Goal: Transaction & Acquisition: Purchase product/service

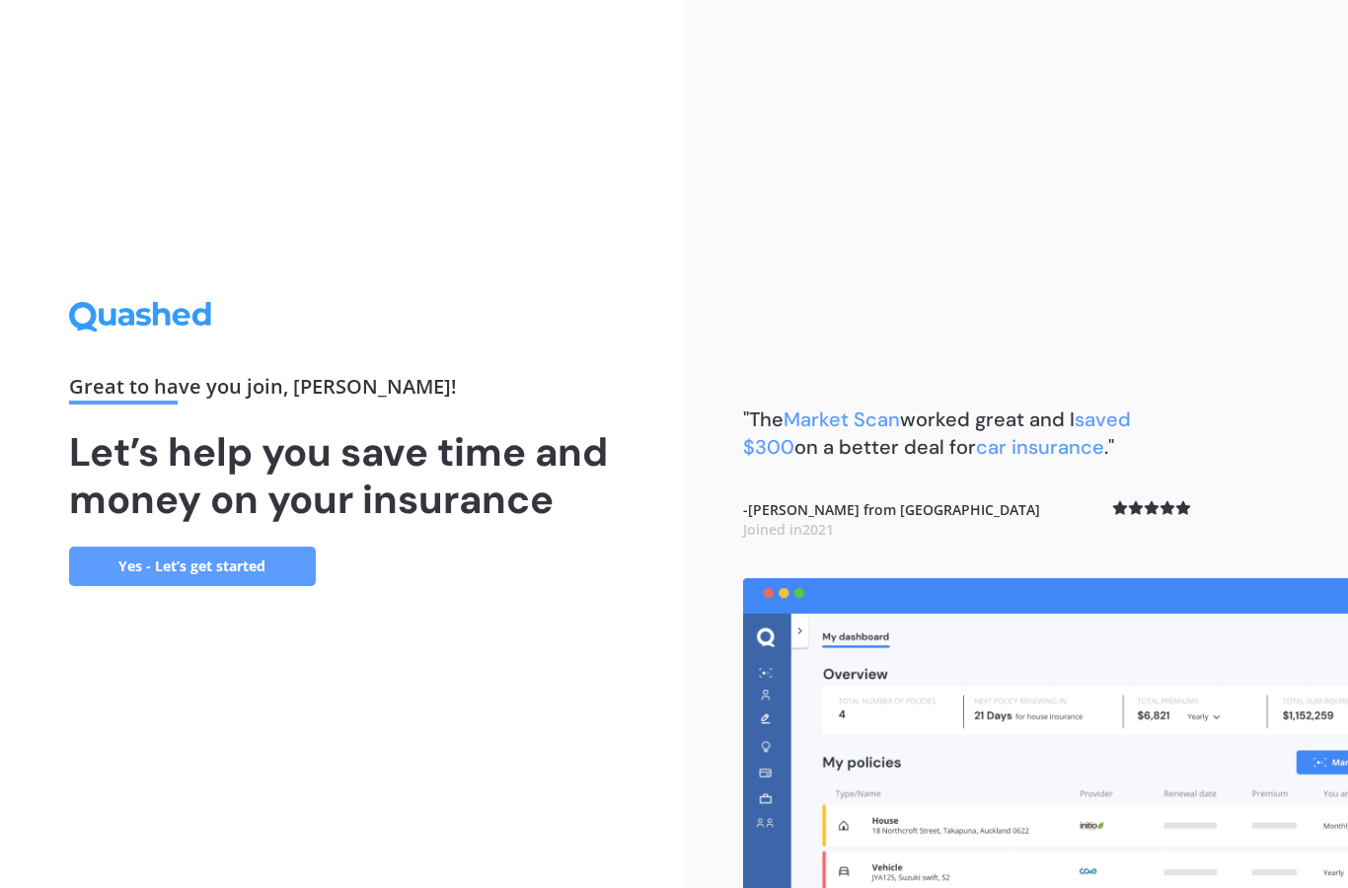
click at [268, 586] on link "Yes - Let’s get started" at bounding box center [192, 566] width 247 height 39
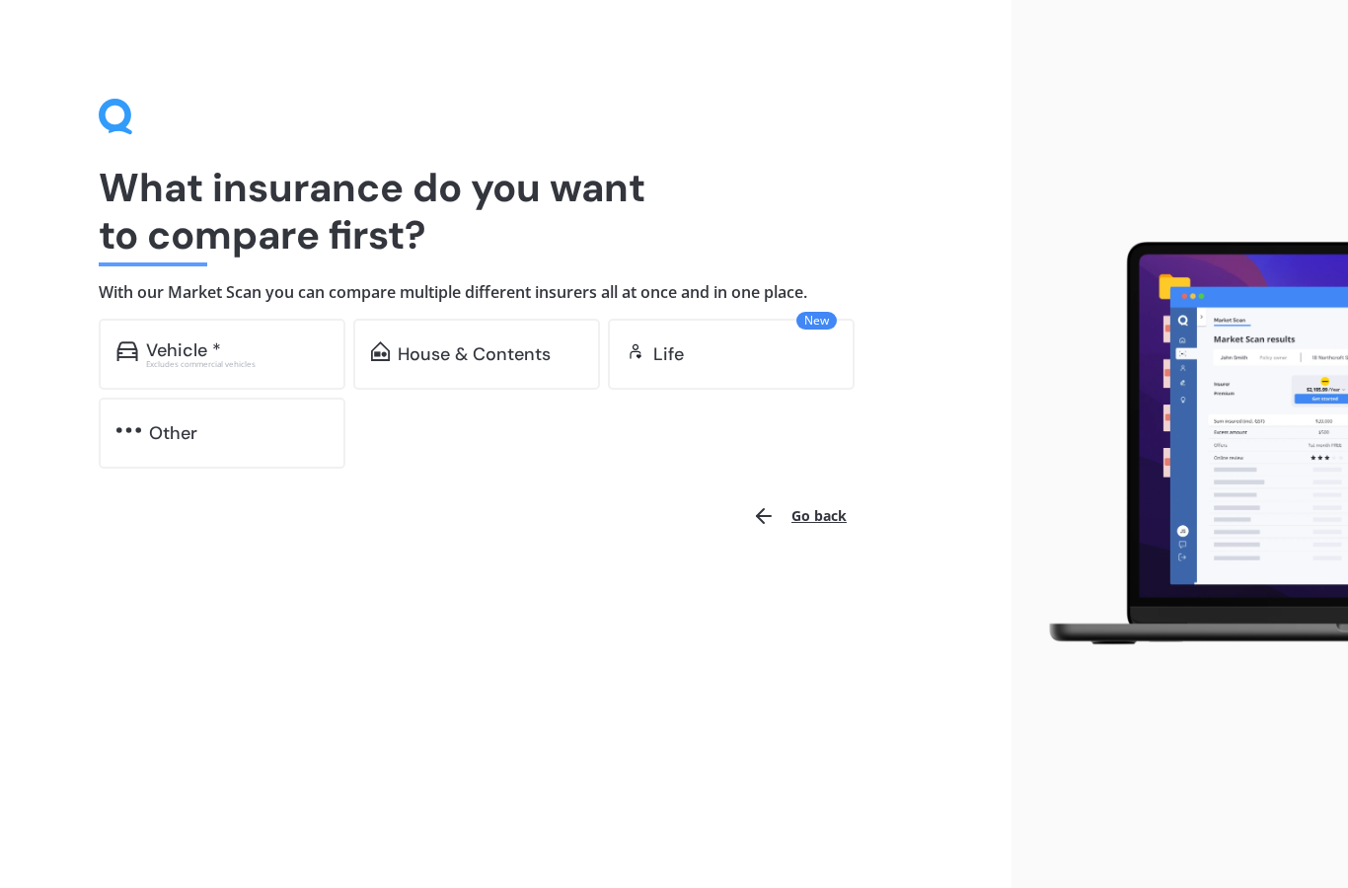
click at [283, 338] on div "Vehicle * Excludes commercial vehicles" at bounding box center [222, 354] width 247 height 71
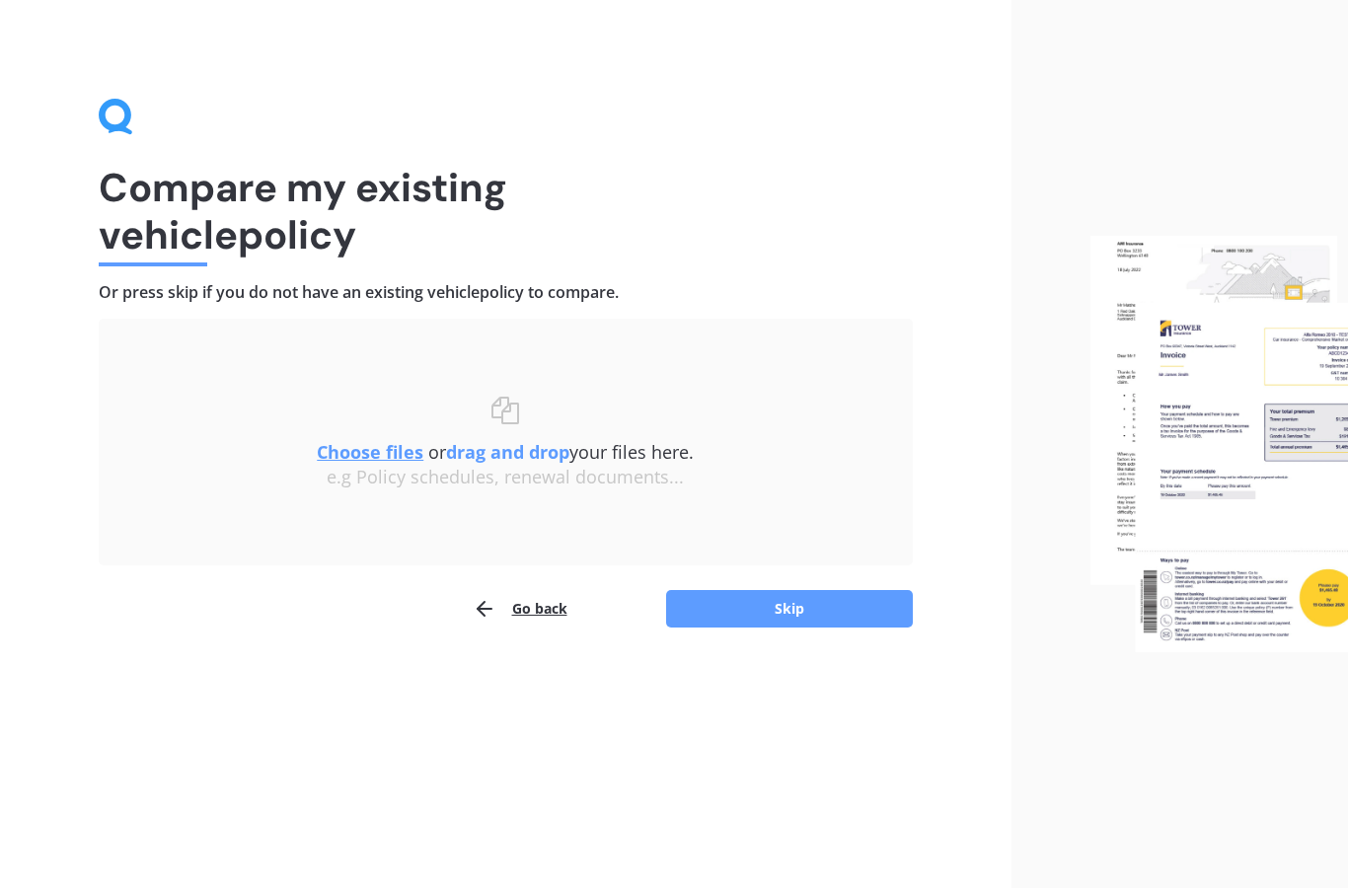
click at [390, 453] on u "Choose files" at bounding box center [370, 452] width 107 height 24
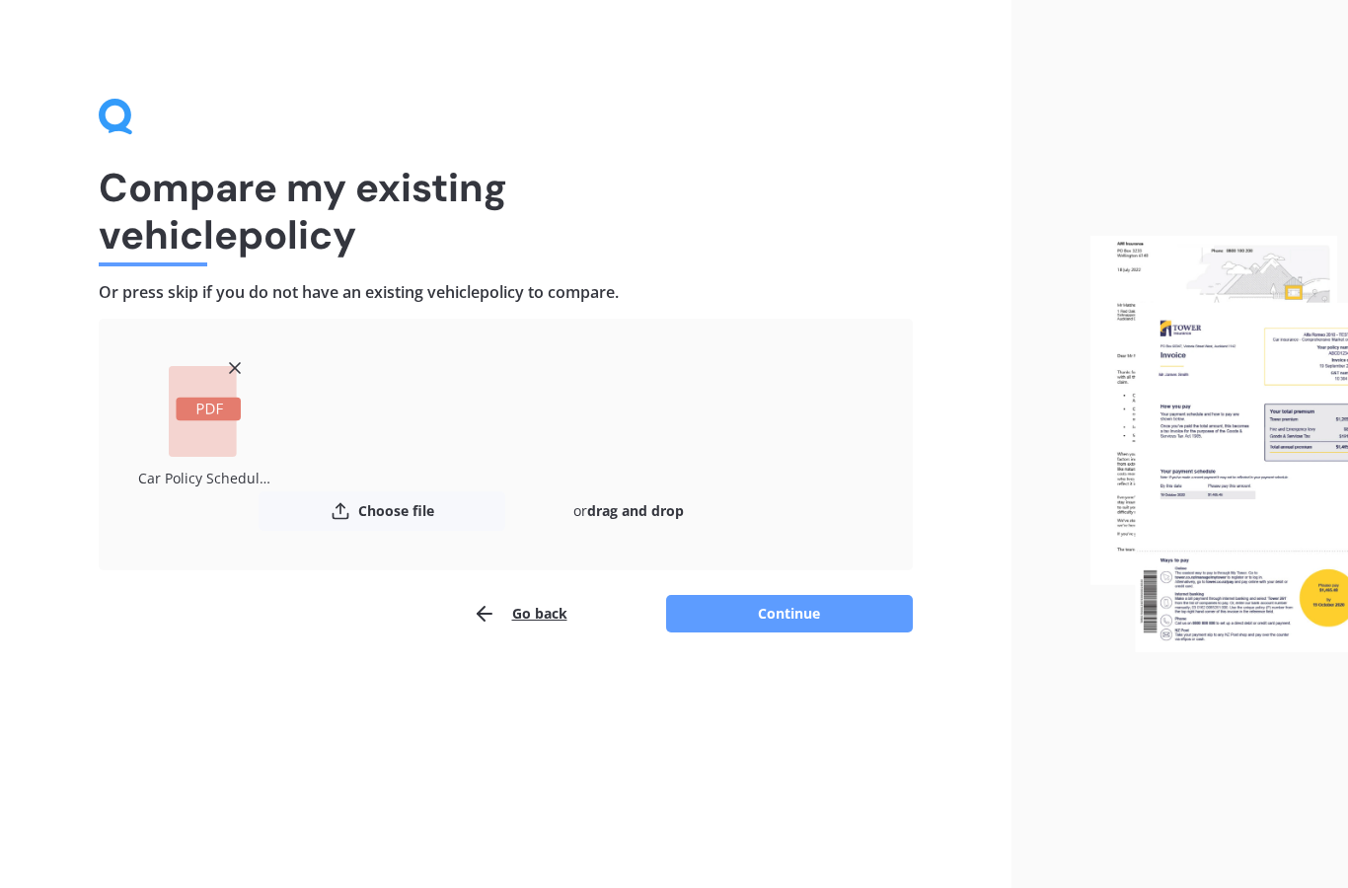
click at [799, 622] on button "Continue" at bounding box center [789, 613] width 247 height 37
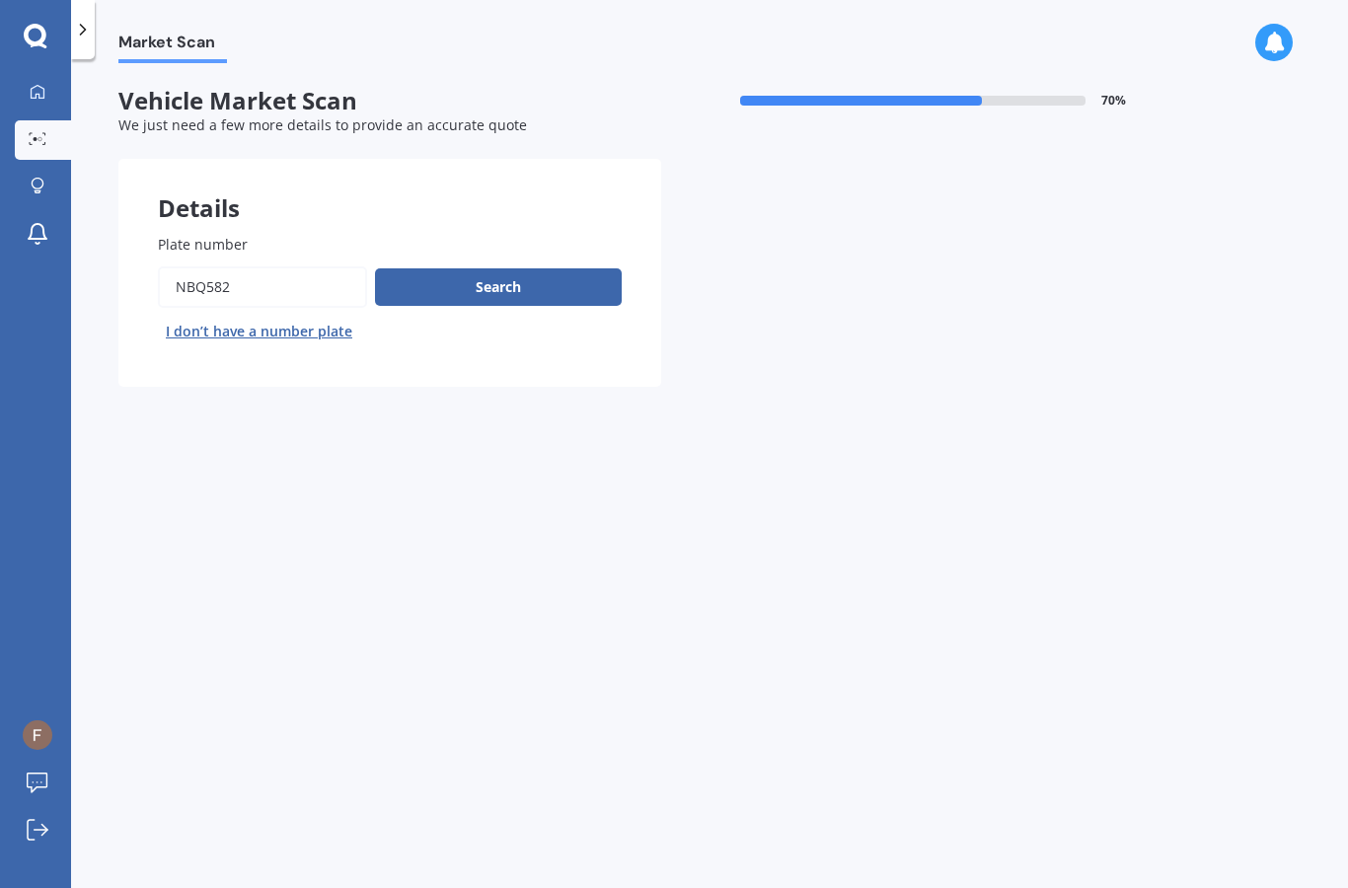
click at [447, 290] on button "Search" at bounding box center [498, 286] width 247 height 37
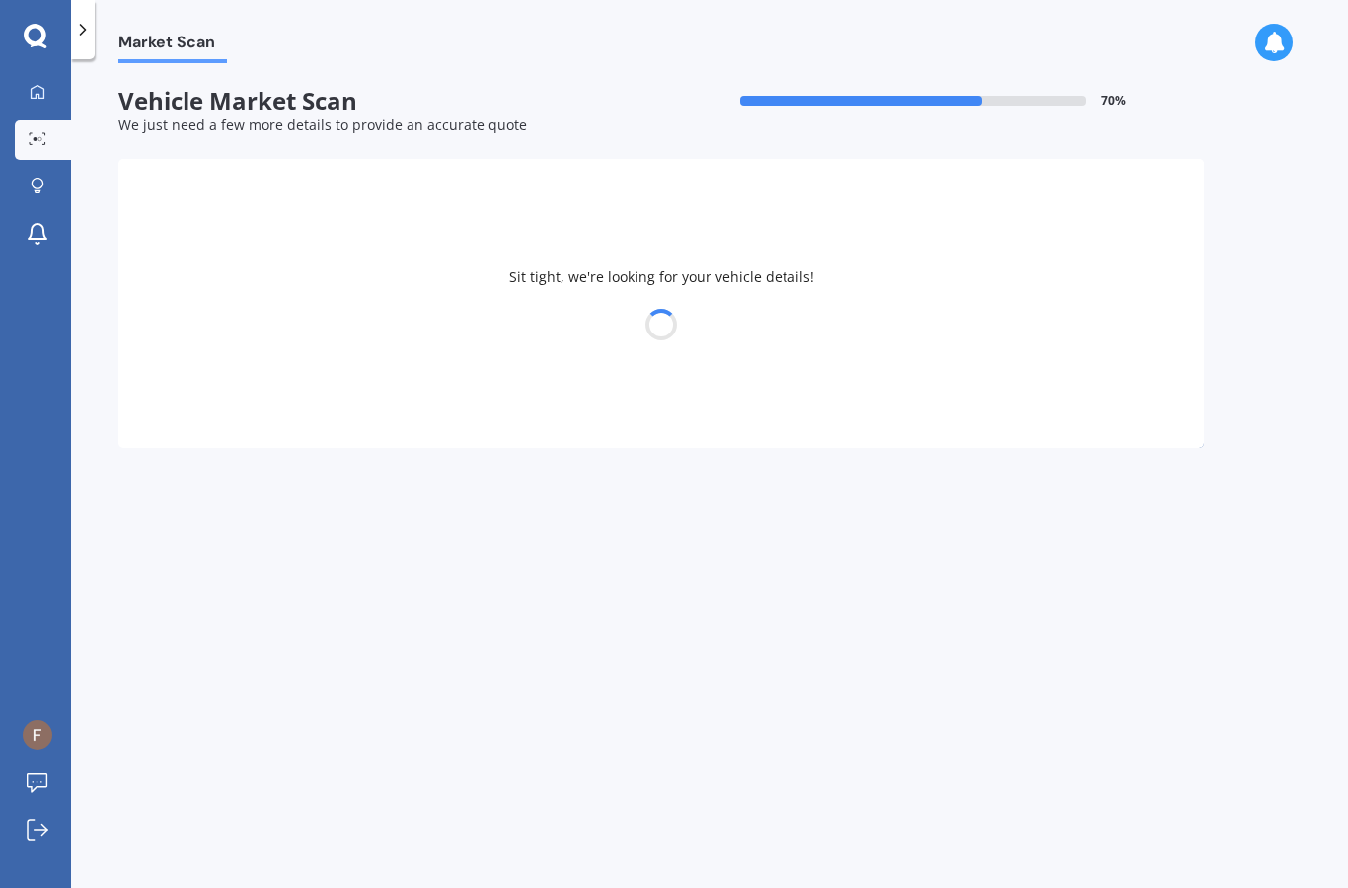
select select "KIA"
select select "SELTOS"
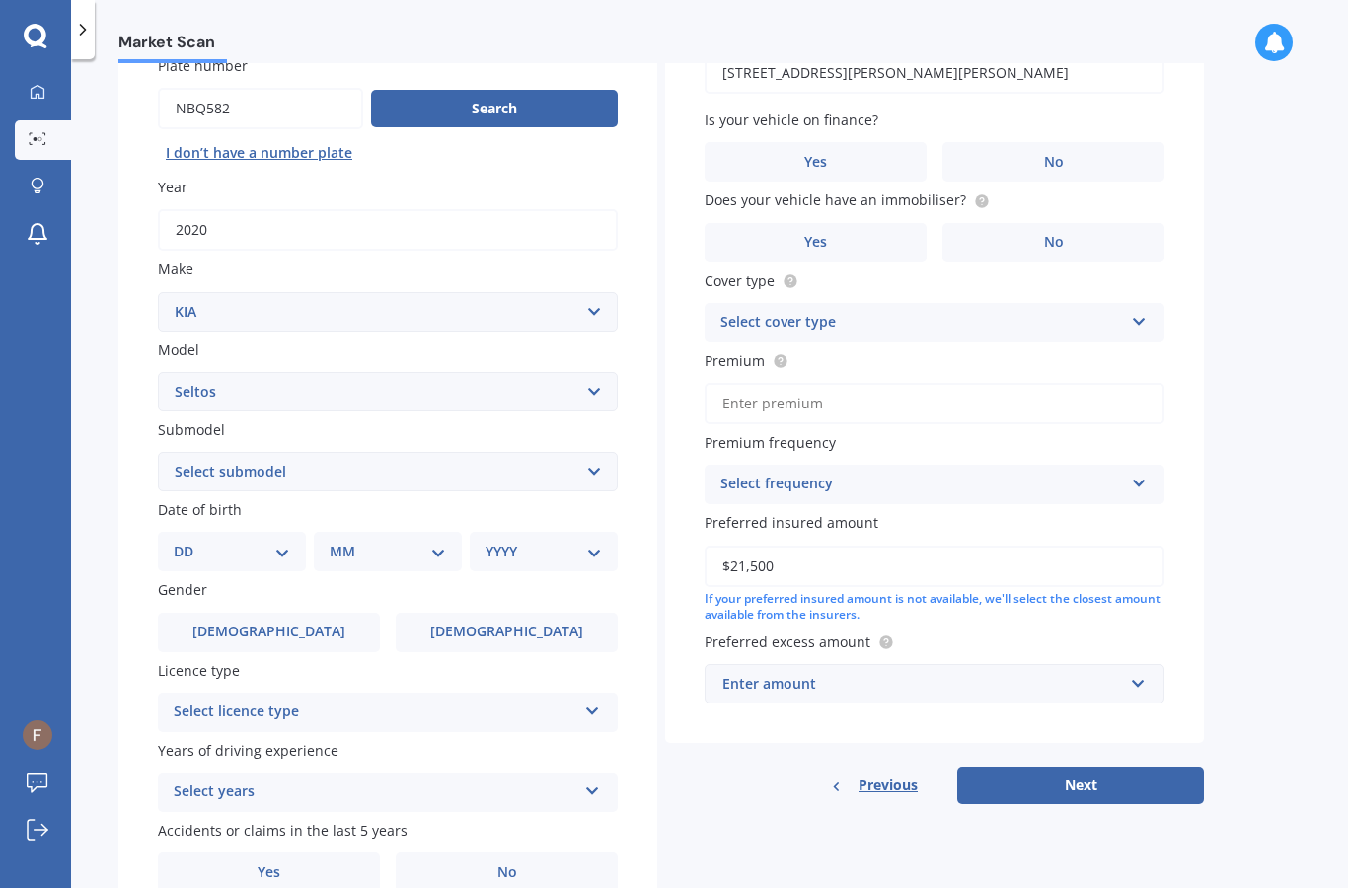
scroll to position [178, 0]
click at [599, 456] on select "Select submodel EX petrol 4WD Ltd petrol 4WD Ltd petrol turbo LTD2.0P/IV LX pet…" at bounding box center [388, 472] width 460 height 39
select select "LX PLUS 2.0P STATION WAGON"
click at [555, 614] on label "Female" at bounding box center [507, 633] width 222 height 39
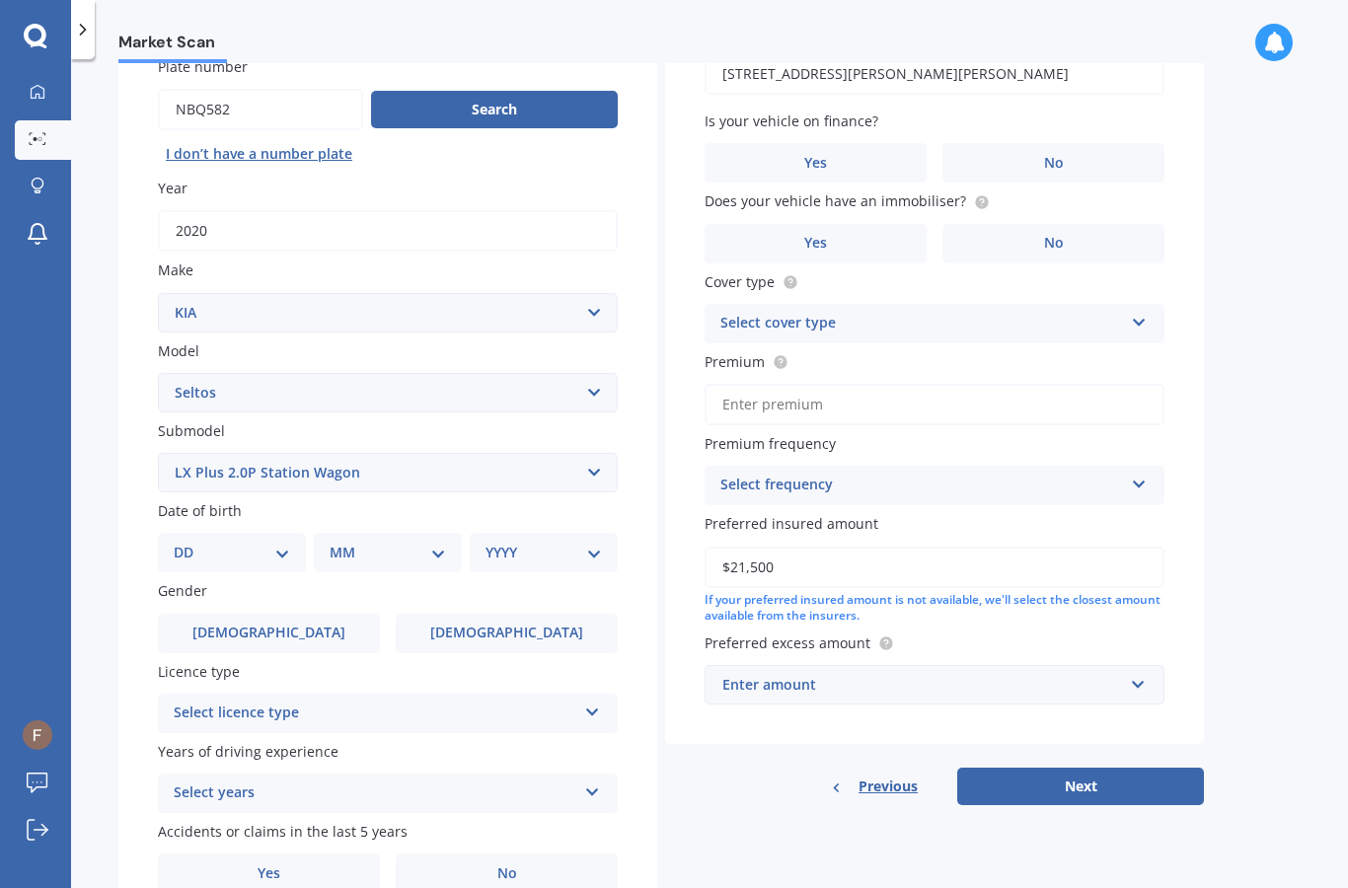
click at [0, 0] on input "Female" at bounding box center [0, 0] width 0 height 0
click at [273, 542] on select "DD 01 02 03 04 05 06 07 08 09 10 11 12 13 14 15 16 17 18 19 20 21 22 23 24 25 2…" at bounding box center [232, 553] width 116 height 22
select select "26"
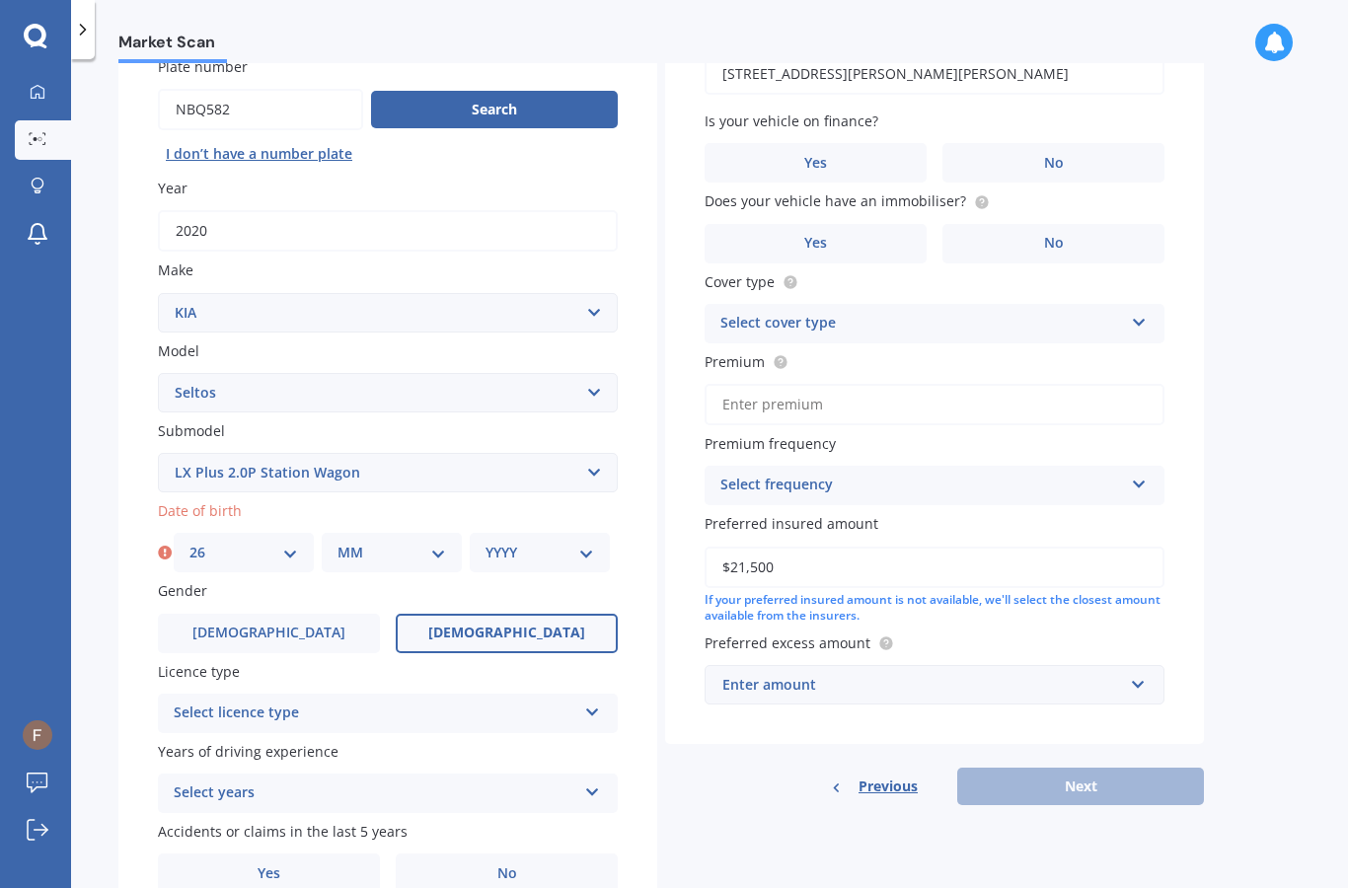
click at [415, 542] on select "MM 01 02 03 04 05 06 07 08 09 10 11 12" at bounding box center [391, 553] width 109 height 22
select select "05"
click at [561, 542] on select "YYYY 2025 2024 2023 2022 2021 2020 2019 2018 2017 2016 2015 2014 2013 2012 2011…" at bounding box center [539, 553] width 109 height 22
select select "1993"
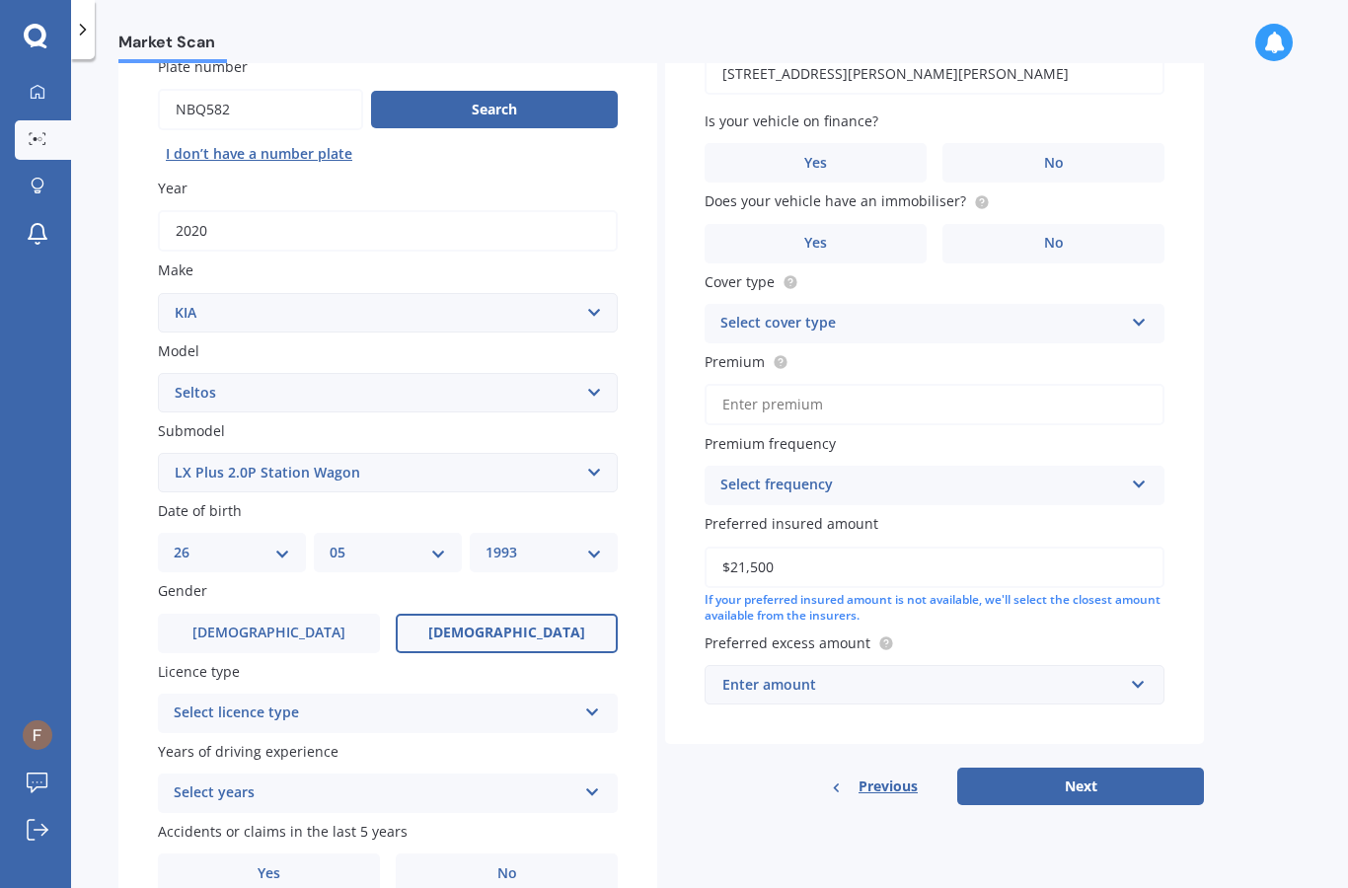
click at [591, 702] on icon at bounding box center [592, 709] width 17 height 14
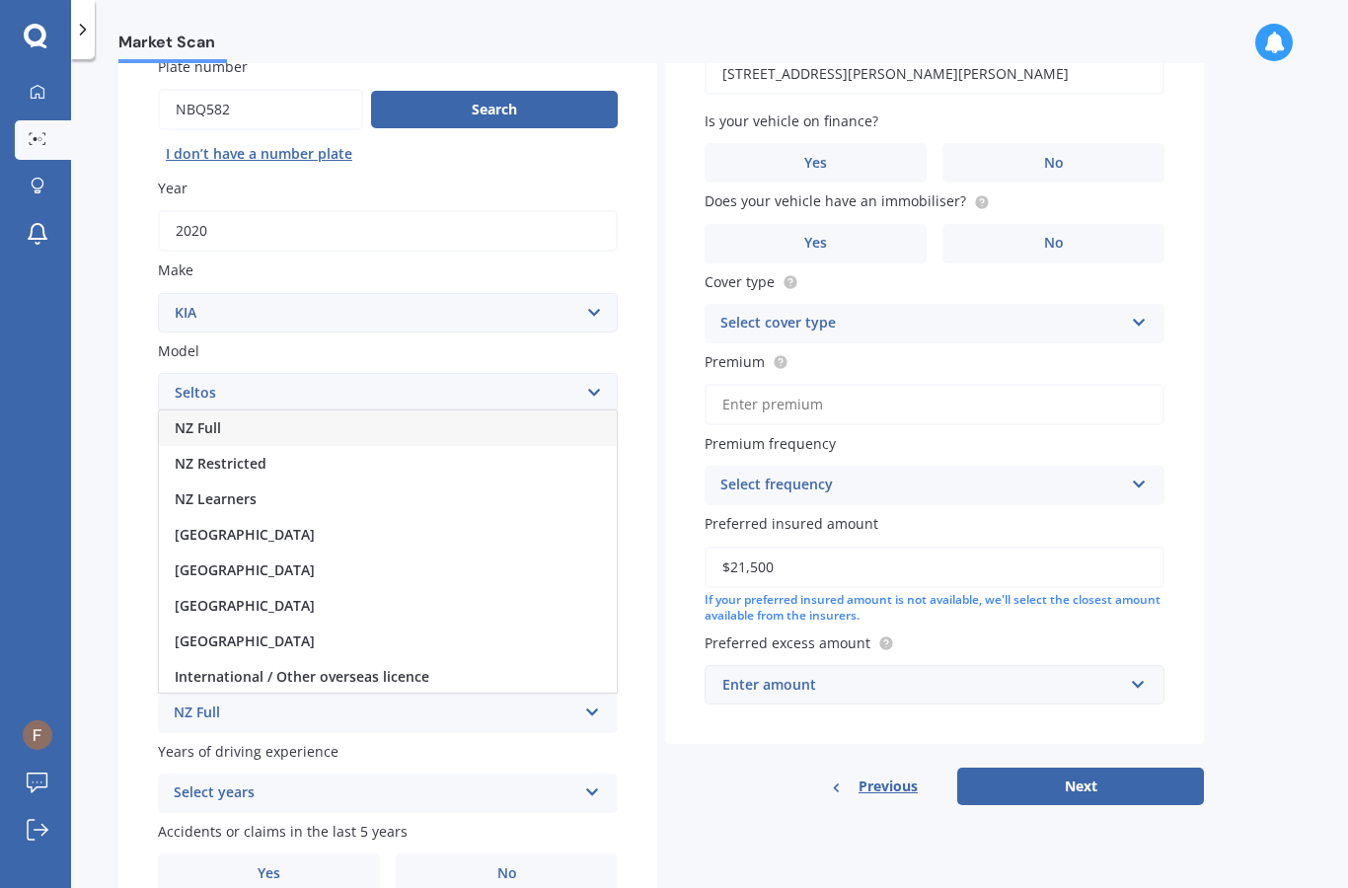
click at [333, 410] on div "NZ Full" at bounding box center [388, 428] width 458 height 36
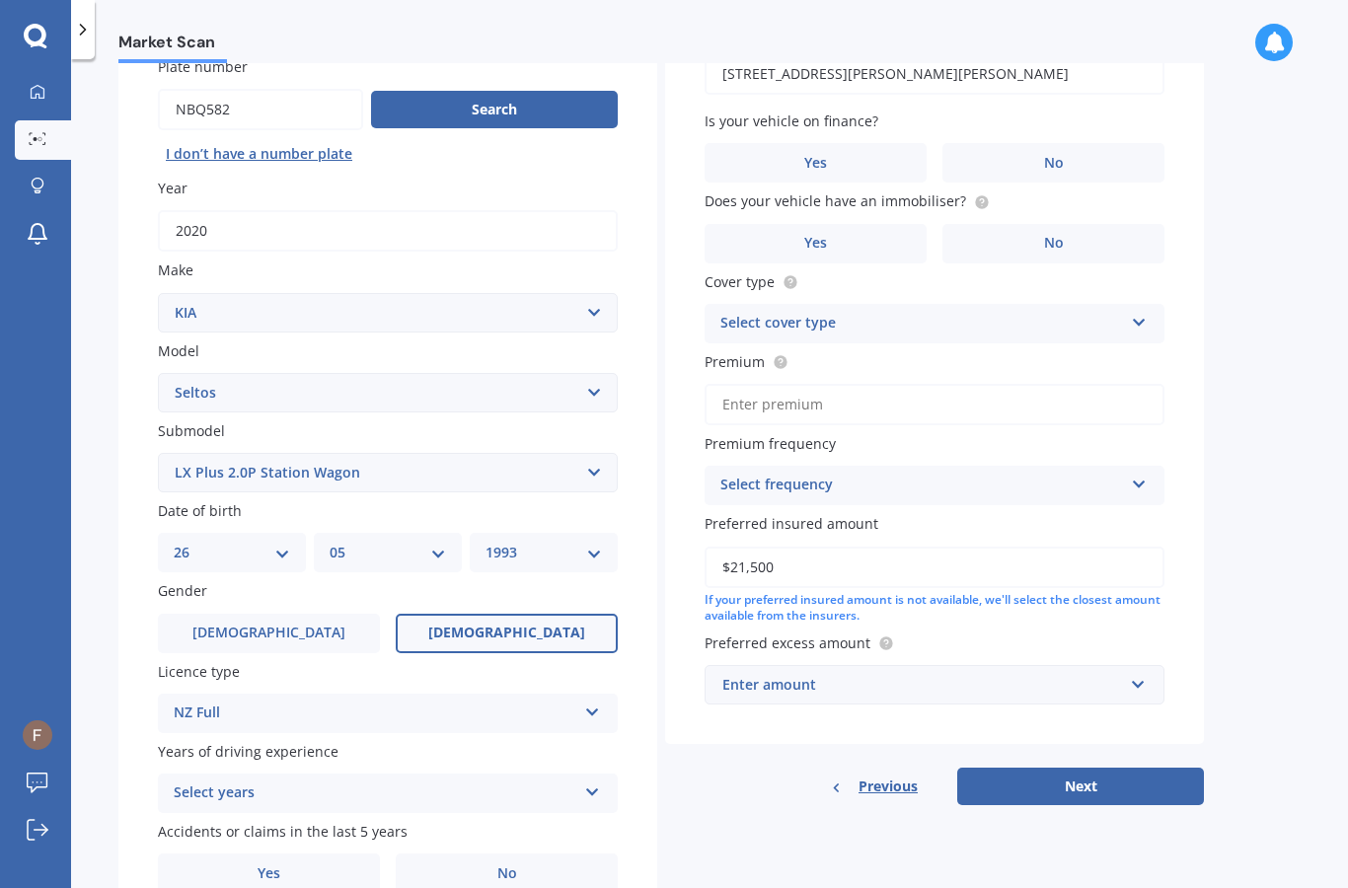
scroll to position [79, 0]
click at [590, 781] on icon at bounding box center [592, 788] width 17 height 14
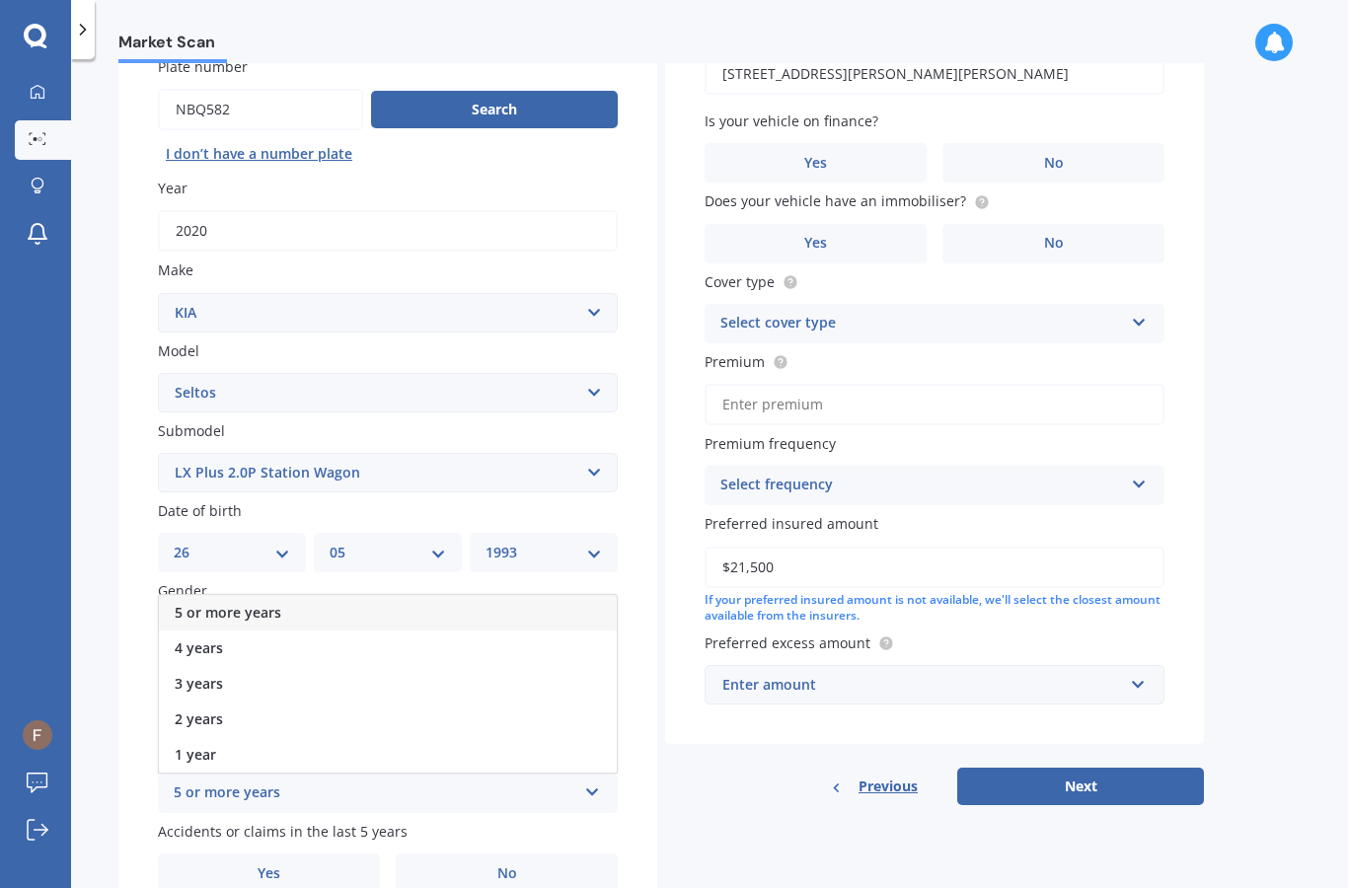
click at [214, 674] on span "3 years" at bounding box center [199, 683] width 48 height 19
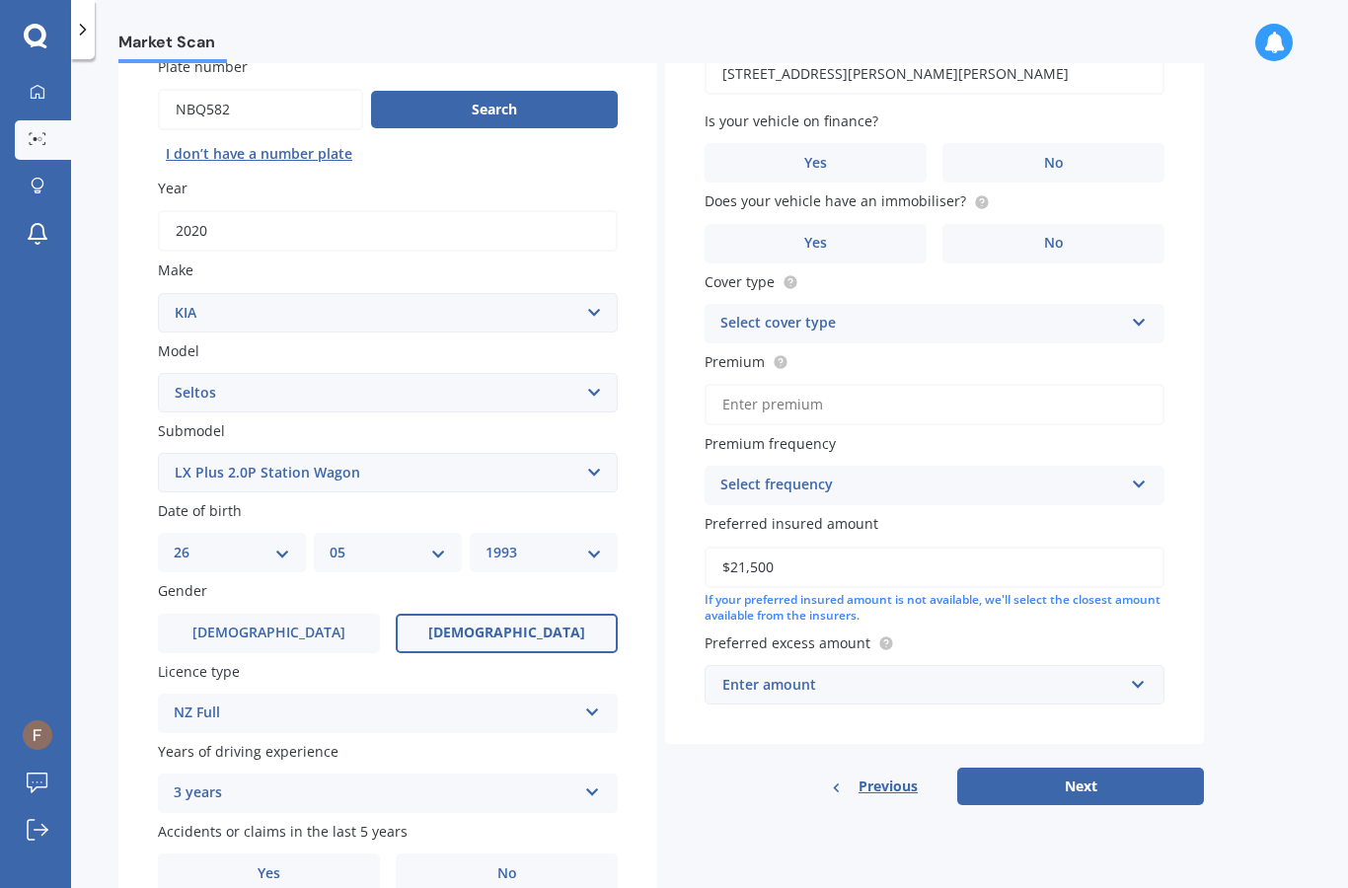
click at [324, 853] on label "Yes" at bounding box center [269, 872] width 222 height 39
click at [0, 0] on input "Yes" at bounding box center [0, 0] width 0 height 0
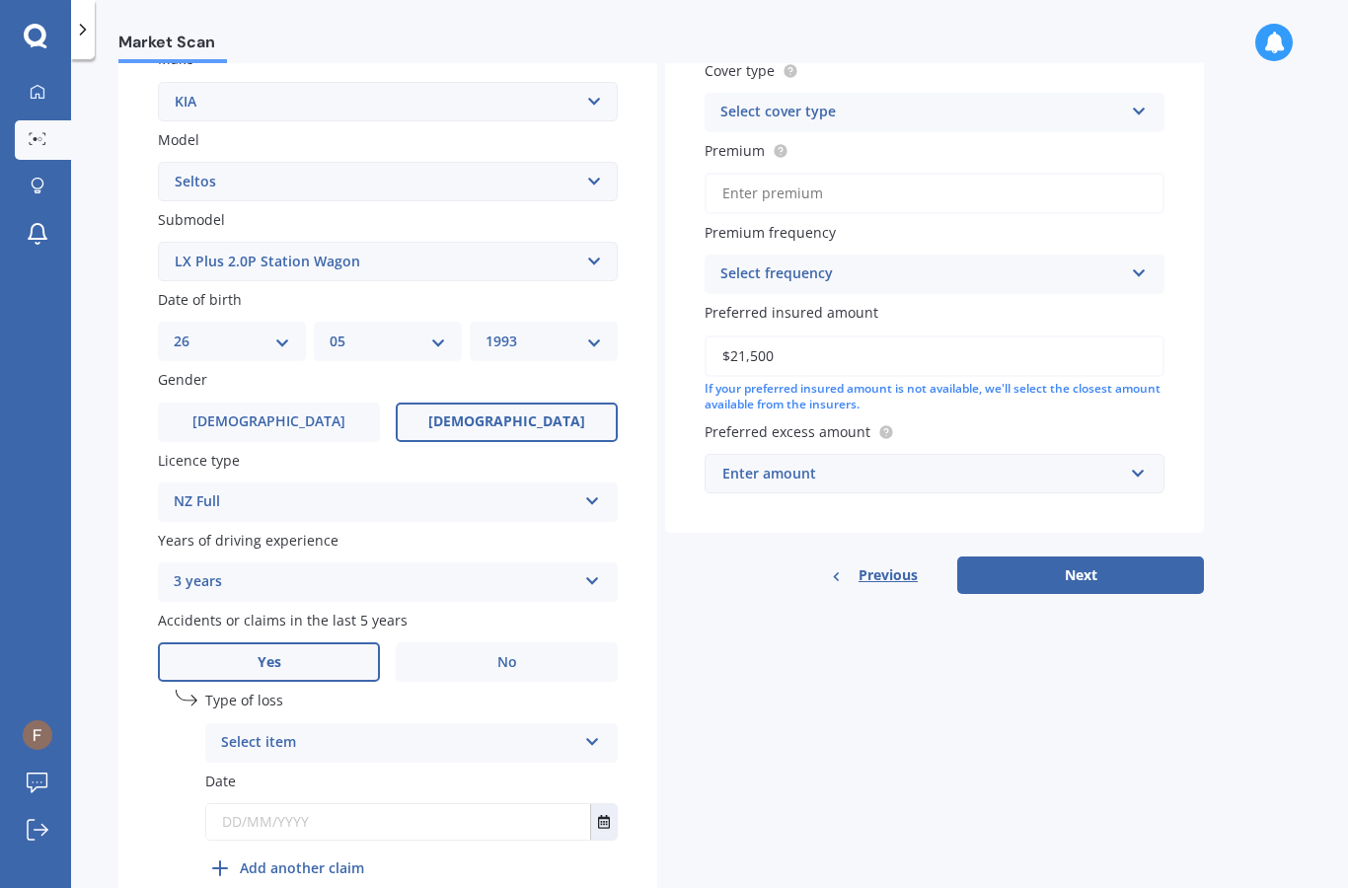
scroll to position [388, 0]
click at [577, 724] on div "Select item At fault accident Not at fault accident" at bounding box center [411, 743] width 412 height 39
click at [530, 765] on div "At fault accident" at bounding box center [411, 783] width 410 height 36
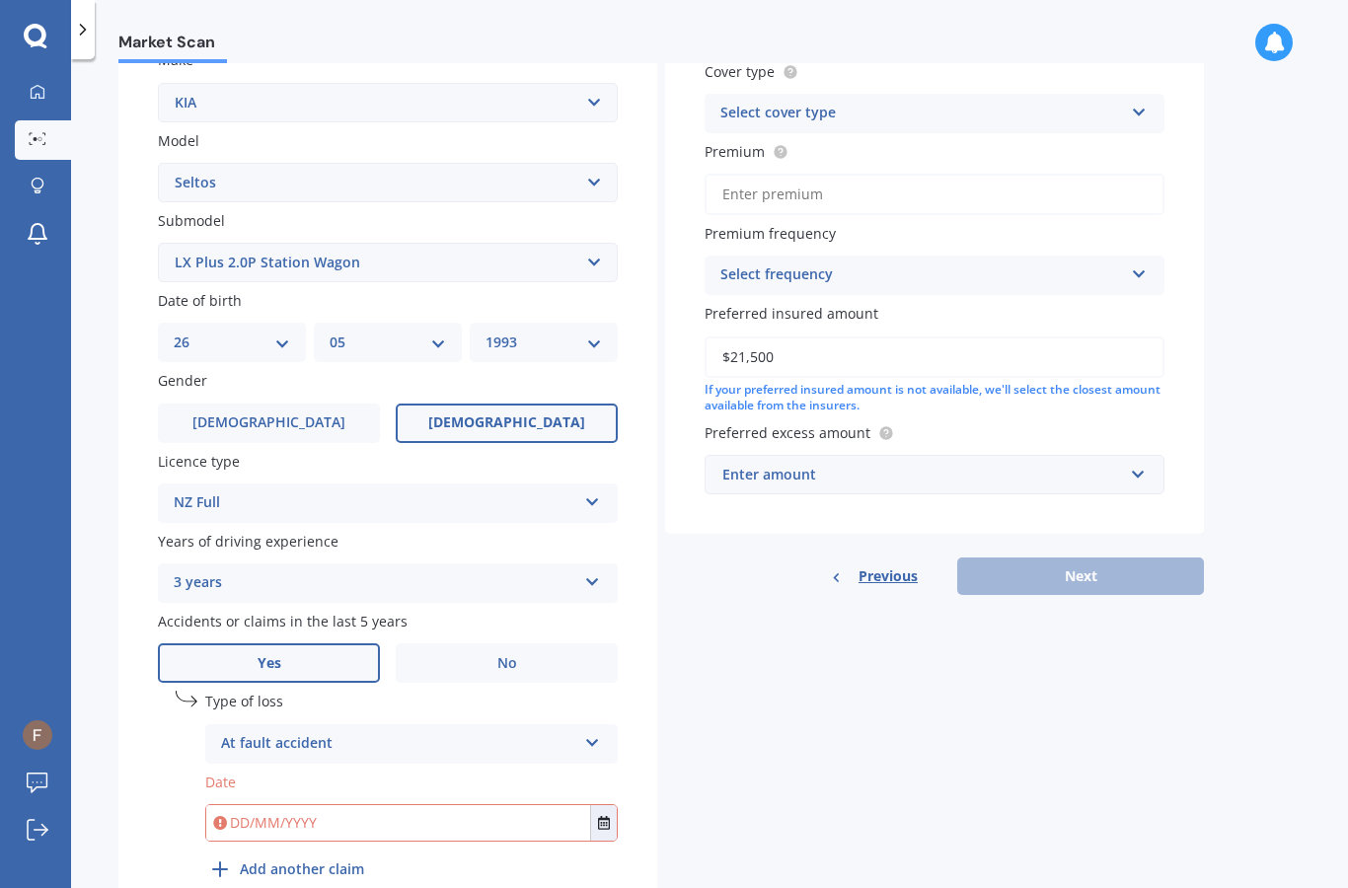
click at [555, 805] on input "text" at bounding box center [398, 823] width 384 height 36
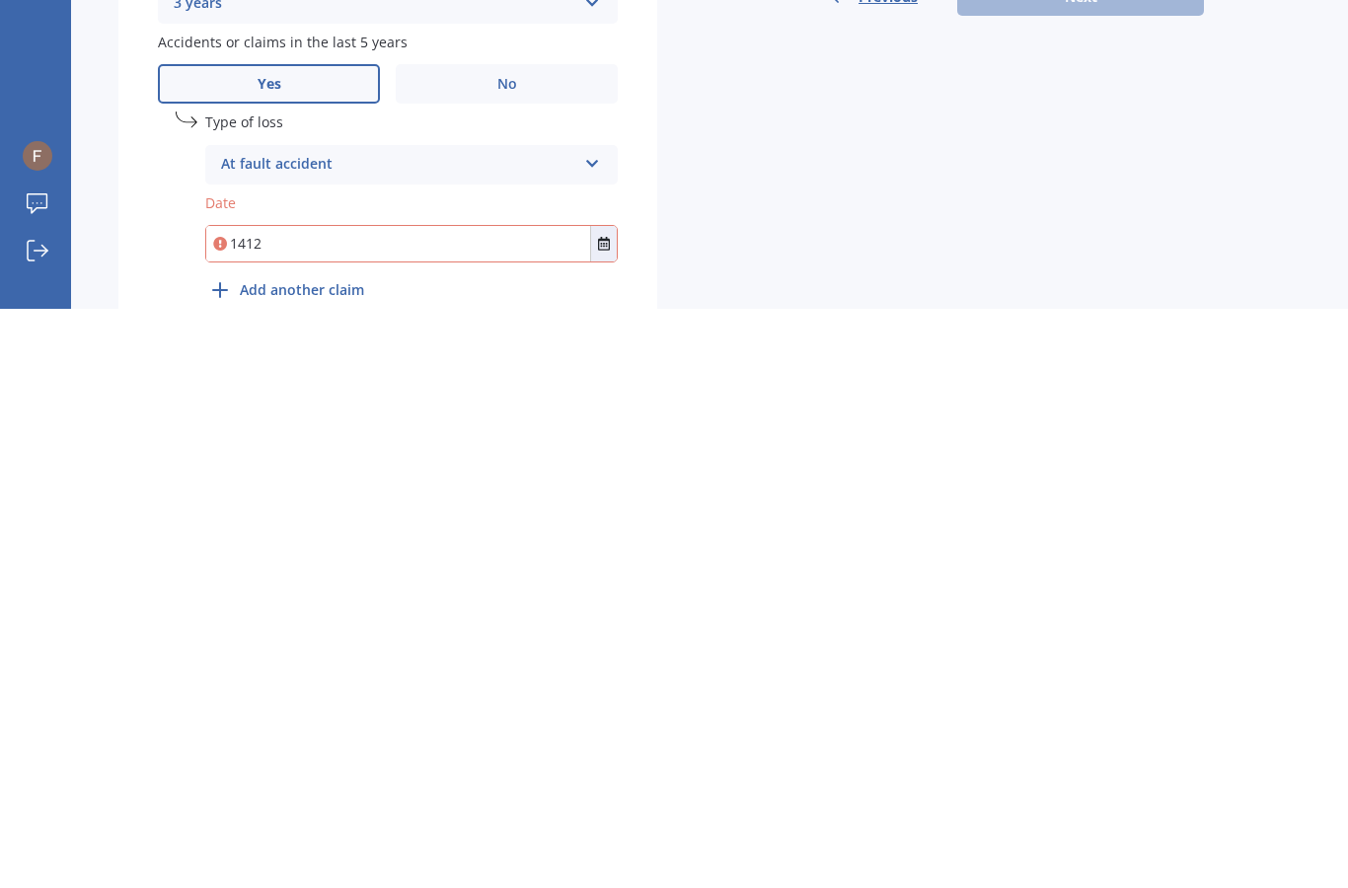
type input "1412"
click at [613, 805] on button "Select date" at bounding box center [603, 823] width 27 height 36
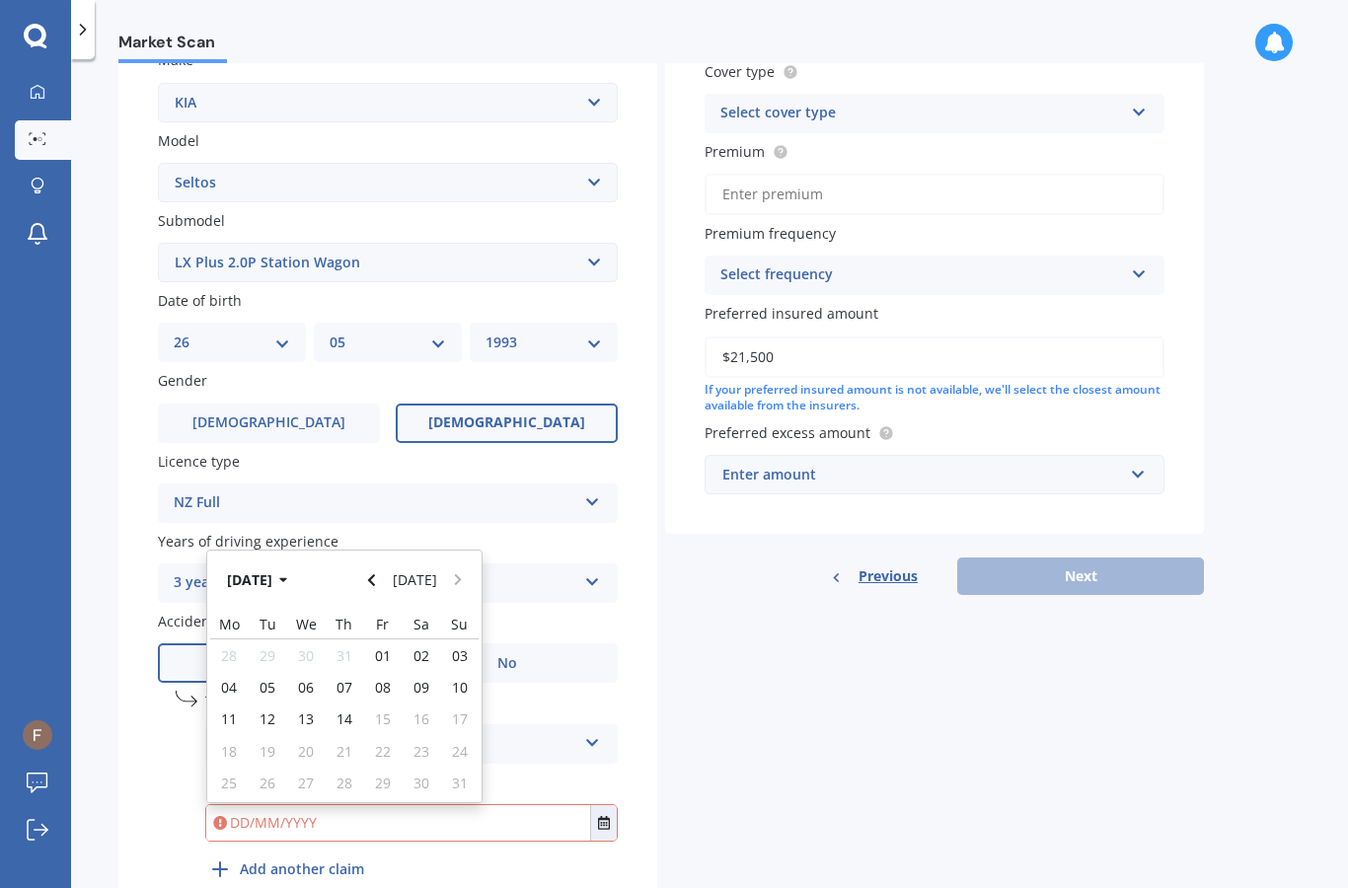
click at [288, 573] on icon "button" at bounding box center [283, 580] width 9 height 14
click at [280, 561] on button "2025" at bounding box center [253, 579] width 71 height 36
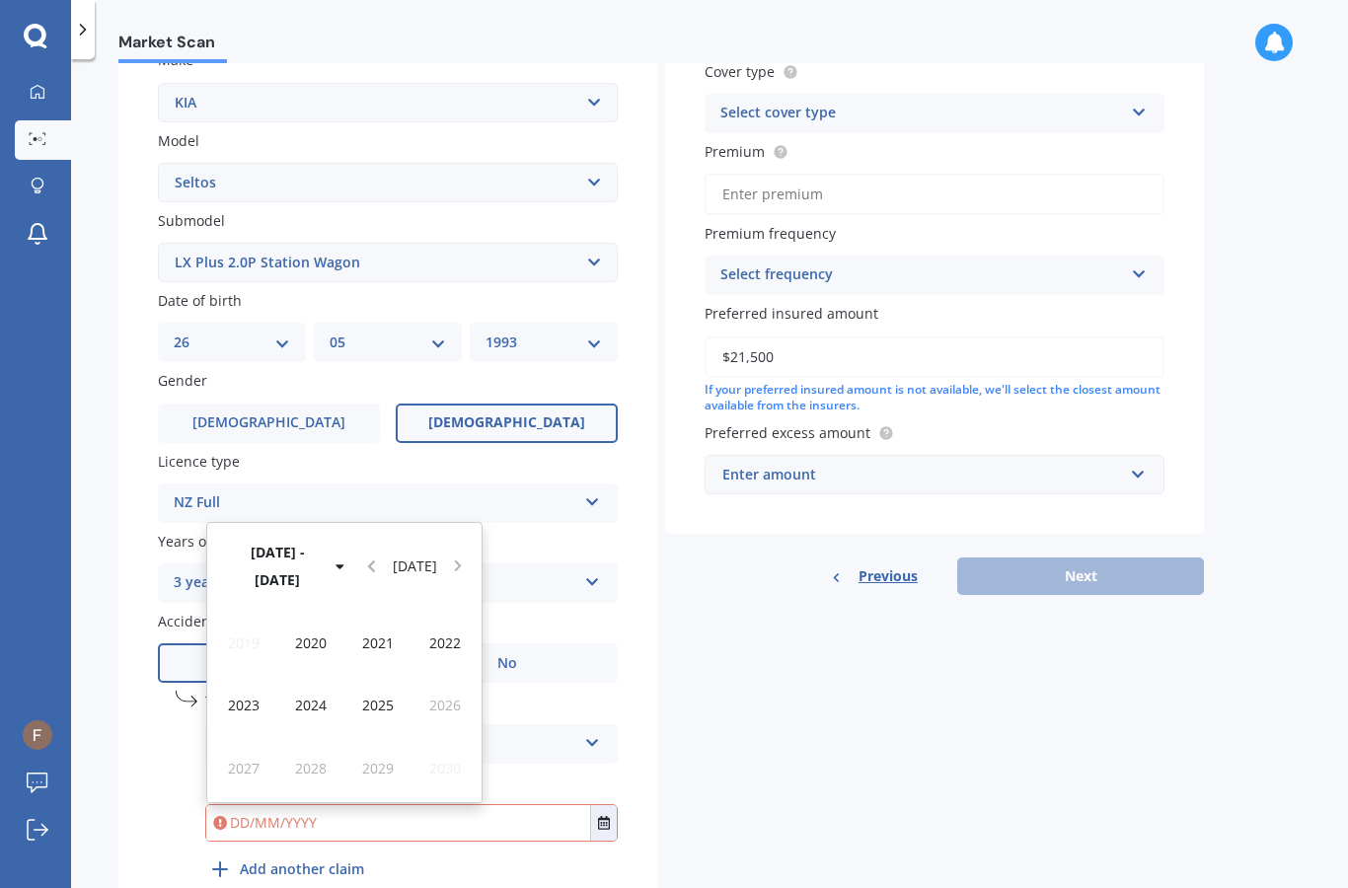
click at [259, 674] on div "2023" at bounding box center [243, 705] width 67 height 62
click at [470, 737] on div "Dec" at bounding box center [444, 768] width 67 height 62
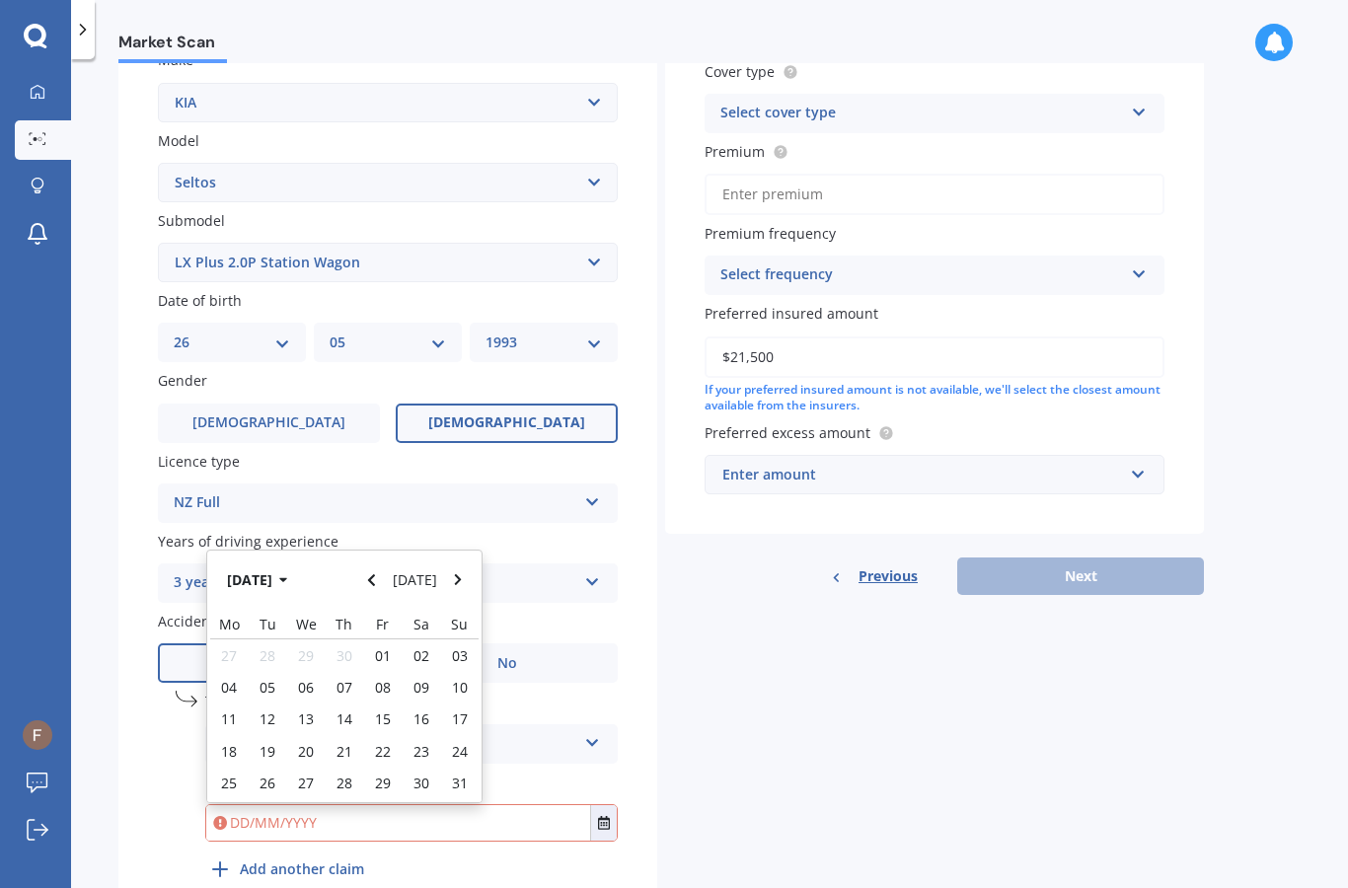
click at [354, 671] on div "07" at bounding box center [345, 687] width 38 height 32
type input "07/12/2023"
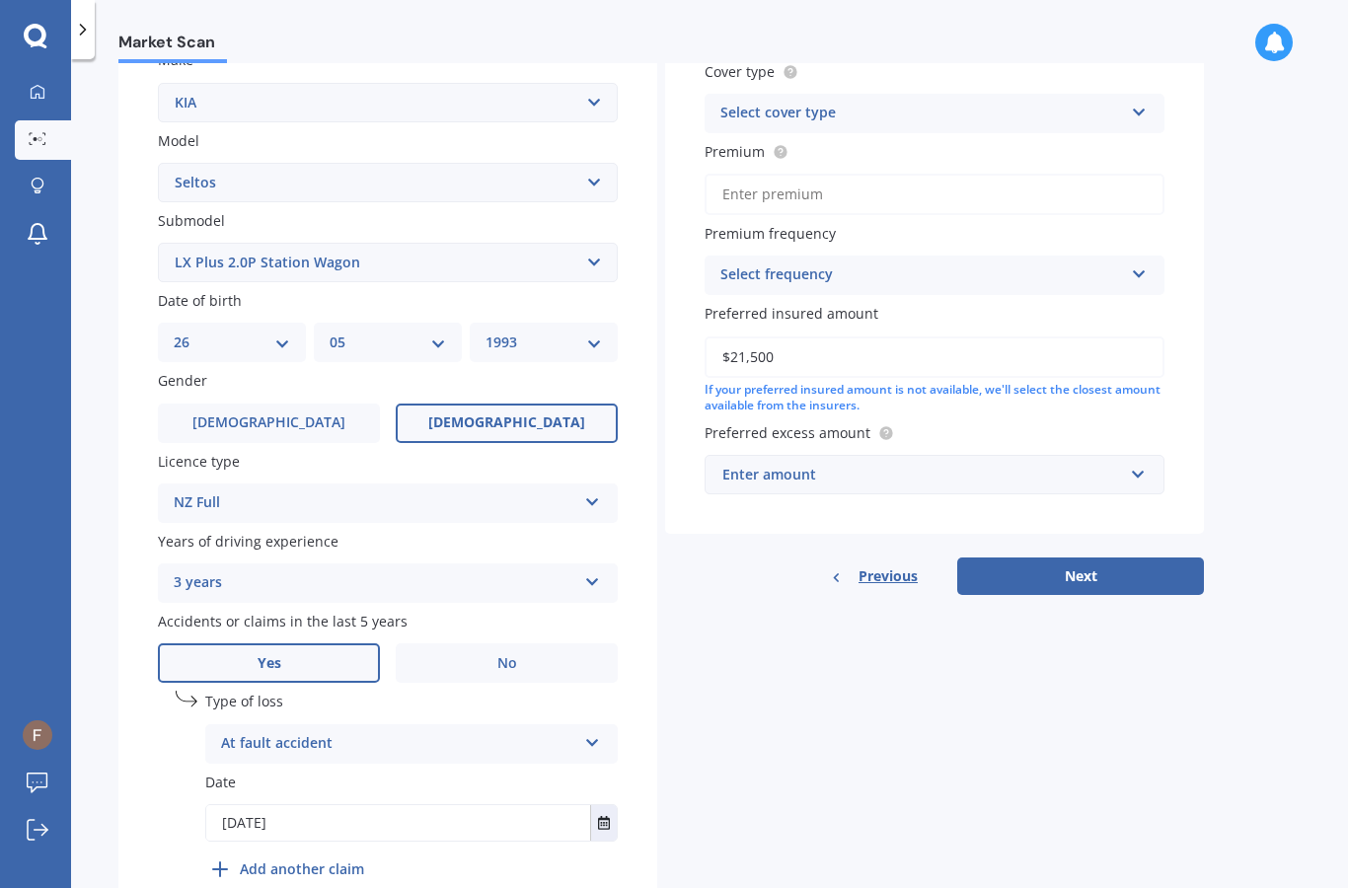
click at [333, 858] on b "Add another claim" at bounding box center [302, 868] width 124 height 21
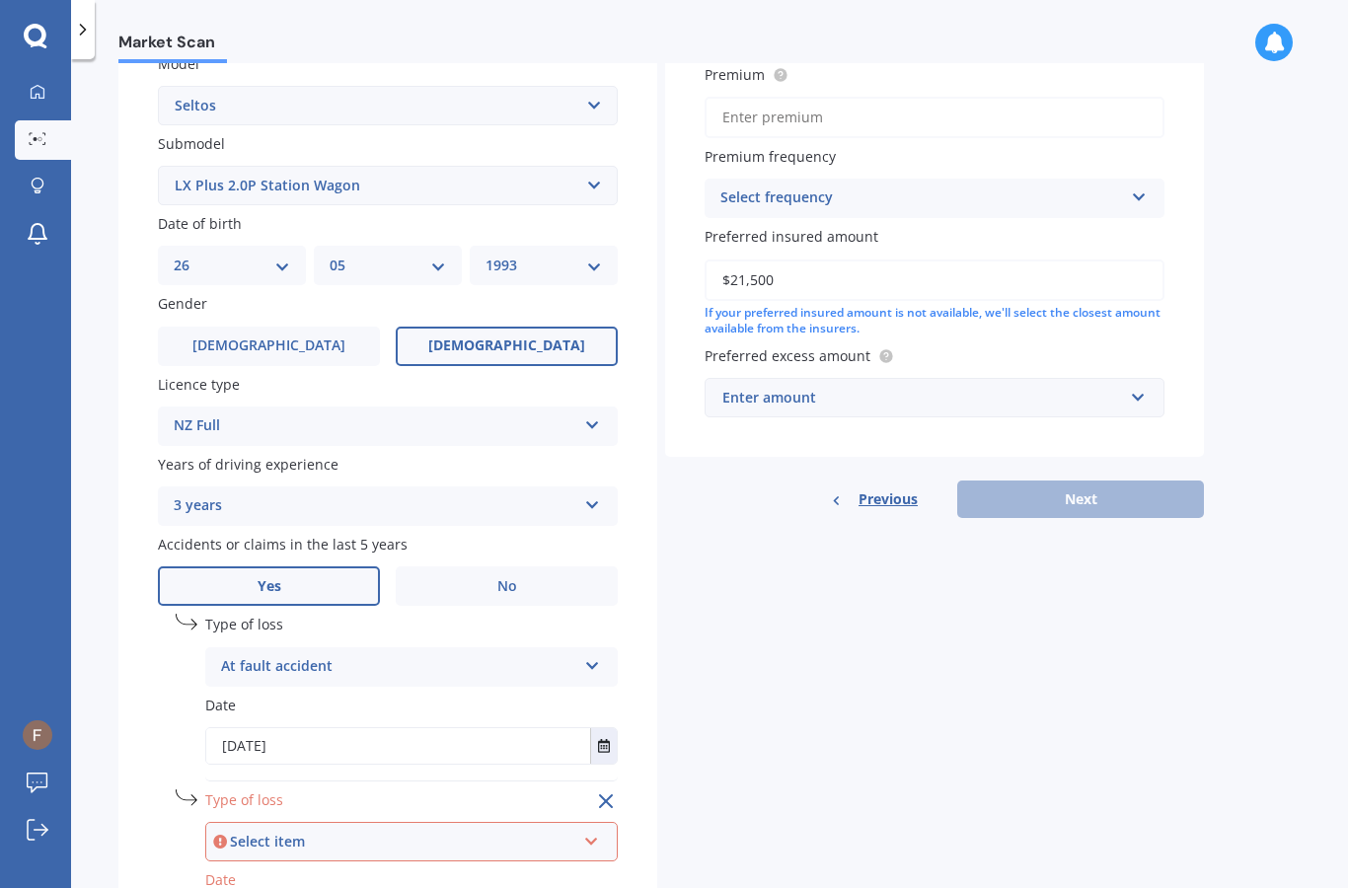
scroll to position [481, 0]
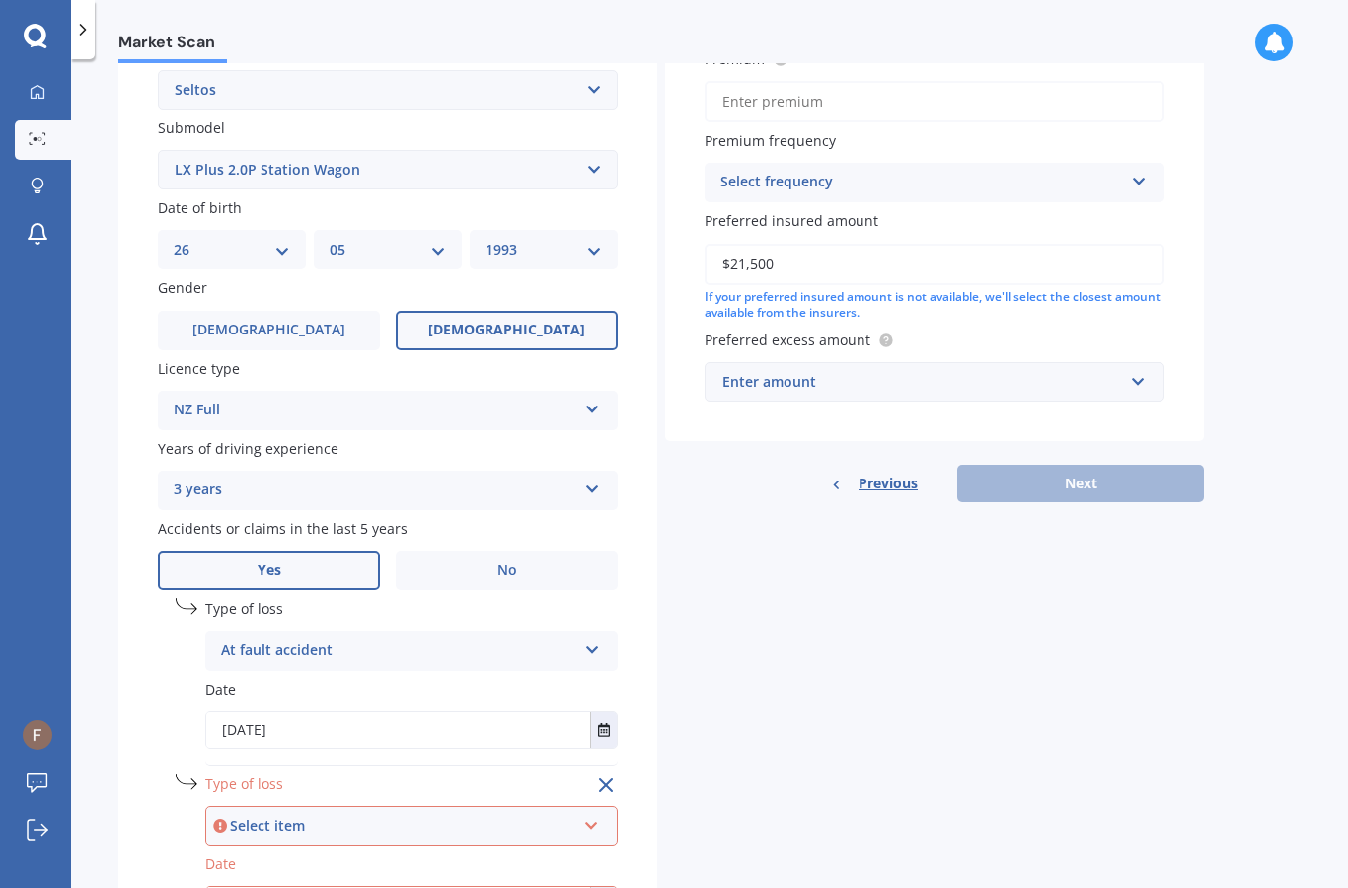
click at [505, 815] on div "Select item" at bounding box center [402, 826] width 345 height 22
click at [361, 881] on div "Not at fault accident" at bounding box center [411, 899] width 408 height 36
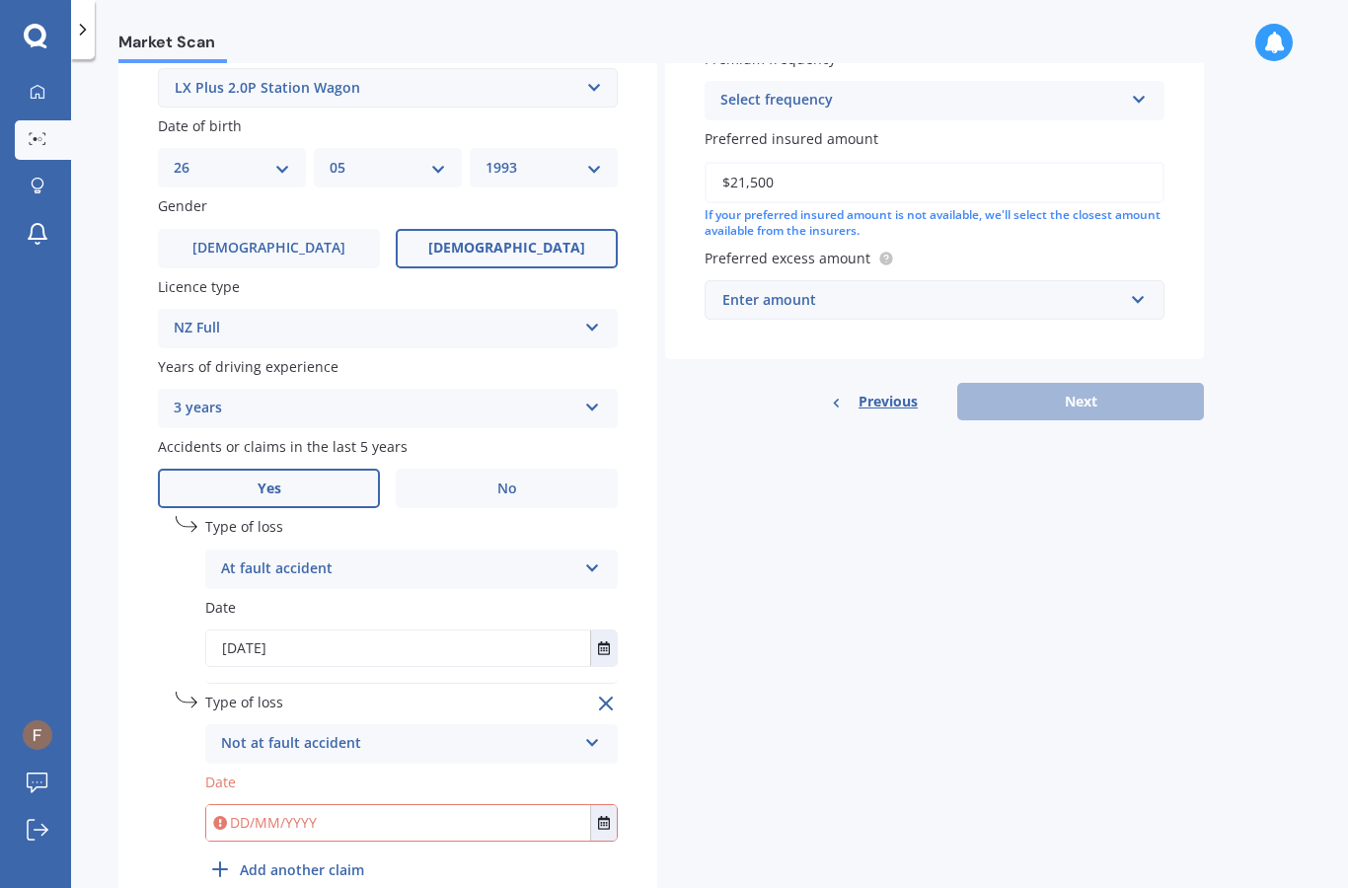
scroll to position [560, 0]
click at [297, 807] on input "text" at bounding box center [398, 825] width 384 height 36
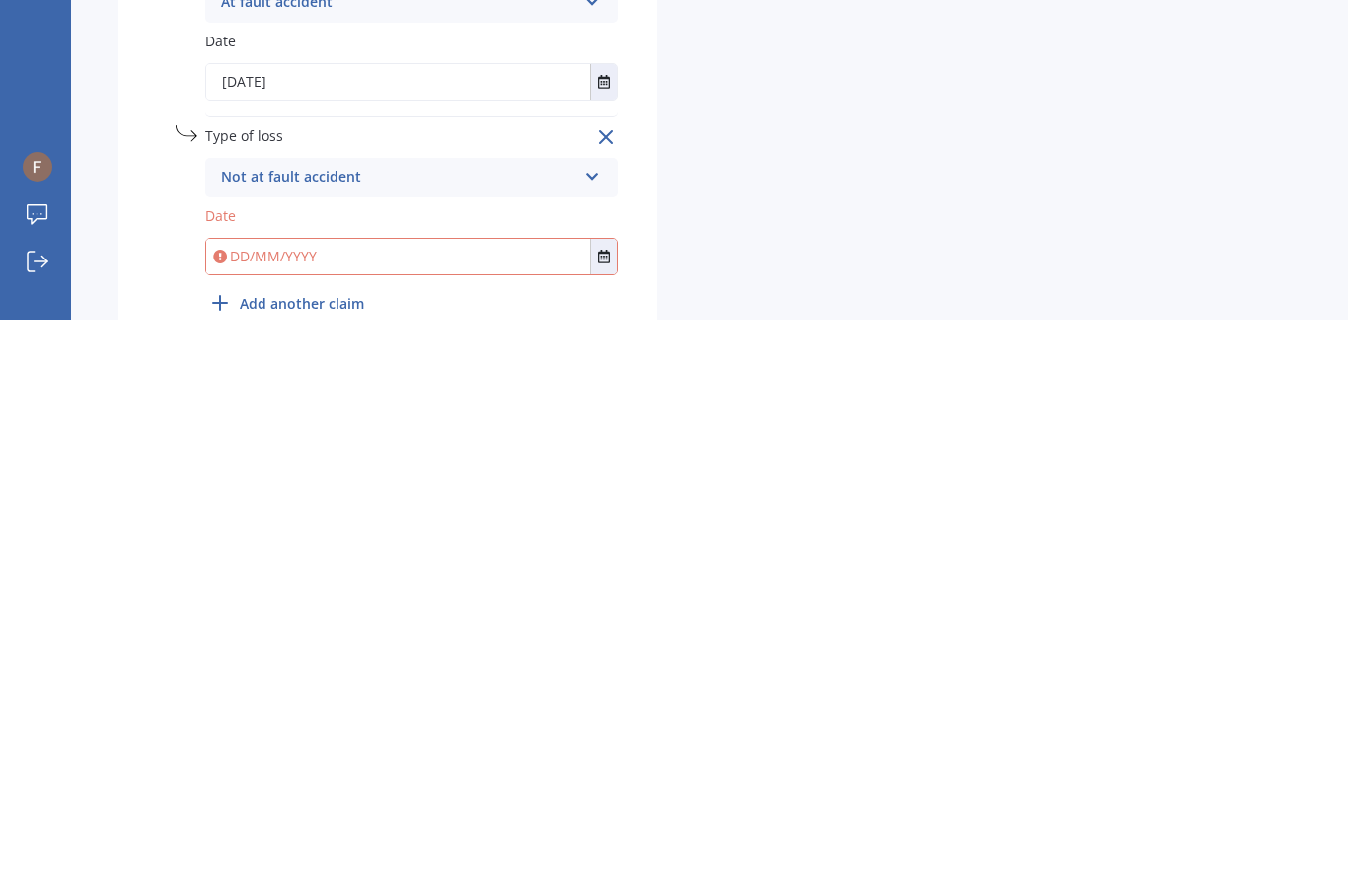
click at [613, 807] on button "Select date" at bounding box center [603, 825] width 27 height 36
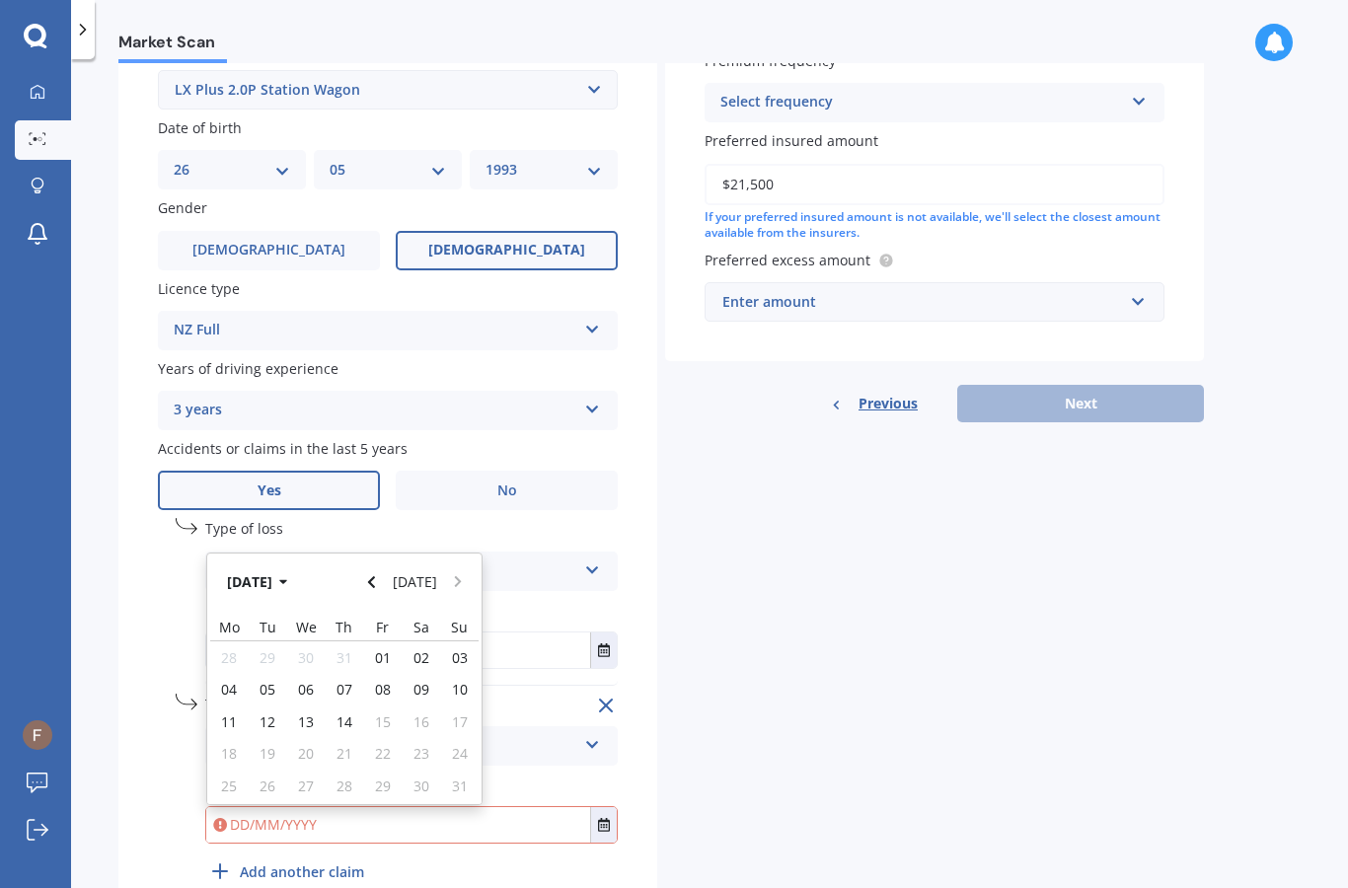
click at [303, 564] on button "Aug 2025" at bounding box center [260, 582] width 85 height 36
click at [461, 677] on div "Aug" at bounding box center [444, 708] width 67 height 62
click at [293, 564] on button "Aug 2025" at bounding box center [260, 582] width 85 height 36
click at [268, 564] on button "2025" at bounding box center [253, 582] width 71 height 36
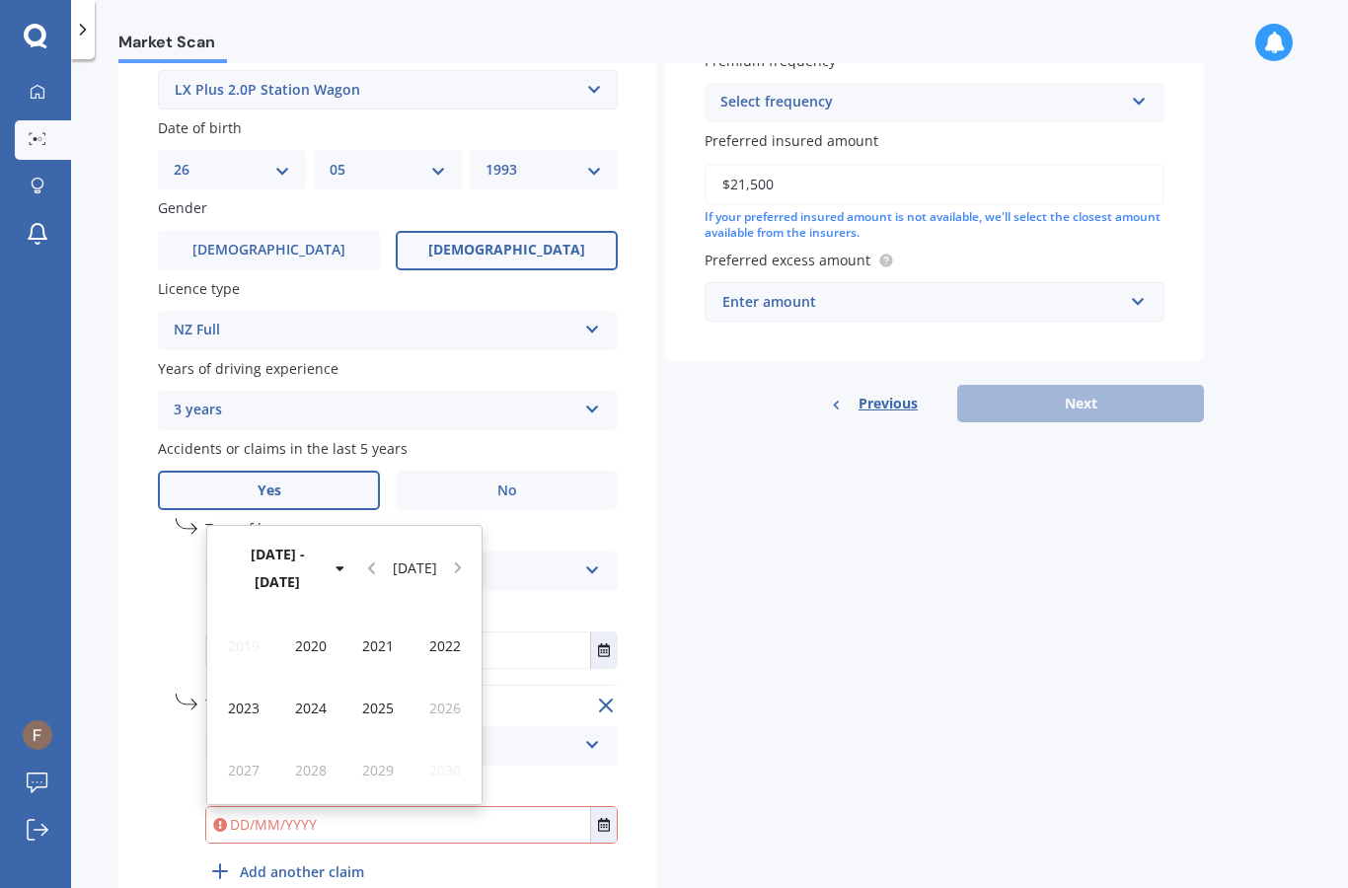
click at [326, 677] on div "2024" at bounding box center [310, 708] width 67 height 62
click at [462, 677] on div "Aug" at bounding box center [444, 708] width 67 height 62
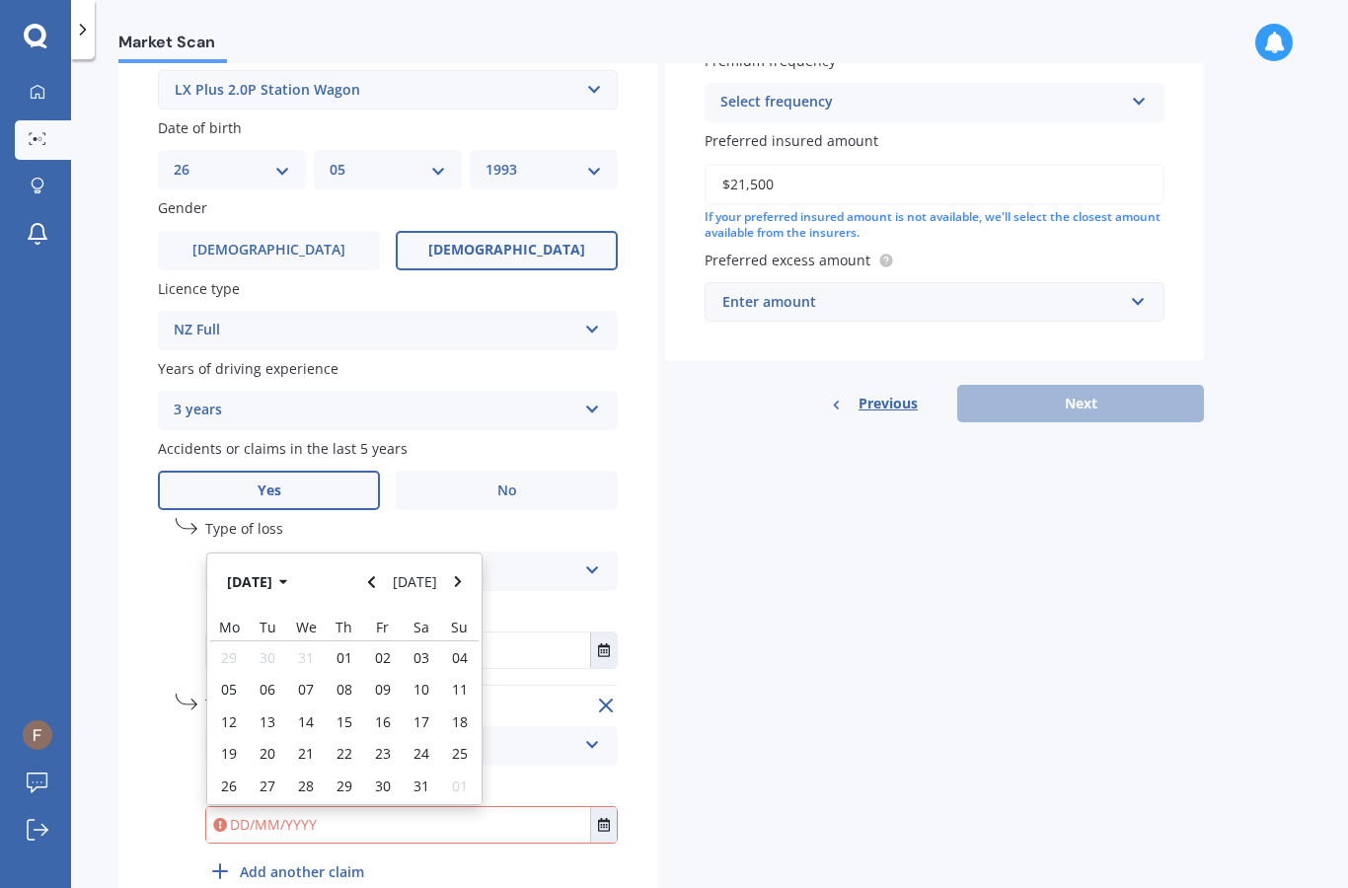
click at [357, 770] on div "29" at bounding box center [345, 786] width 38 height 32
type input "29/08/2024"
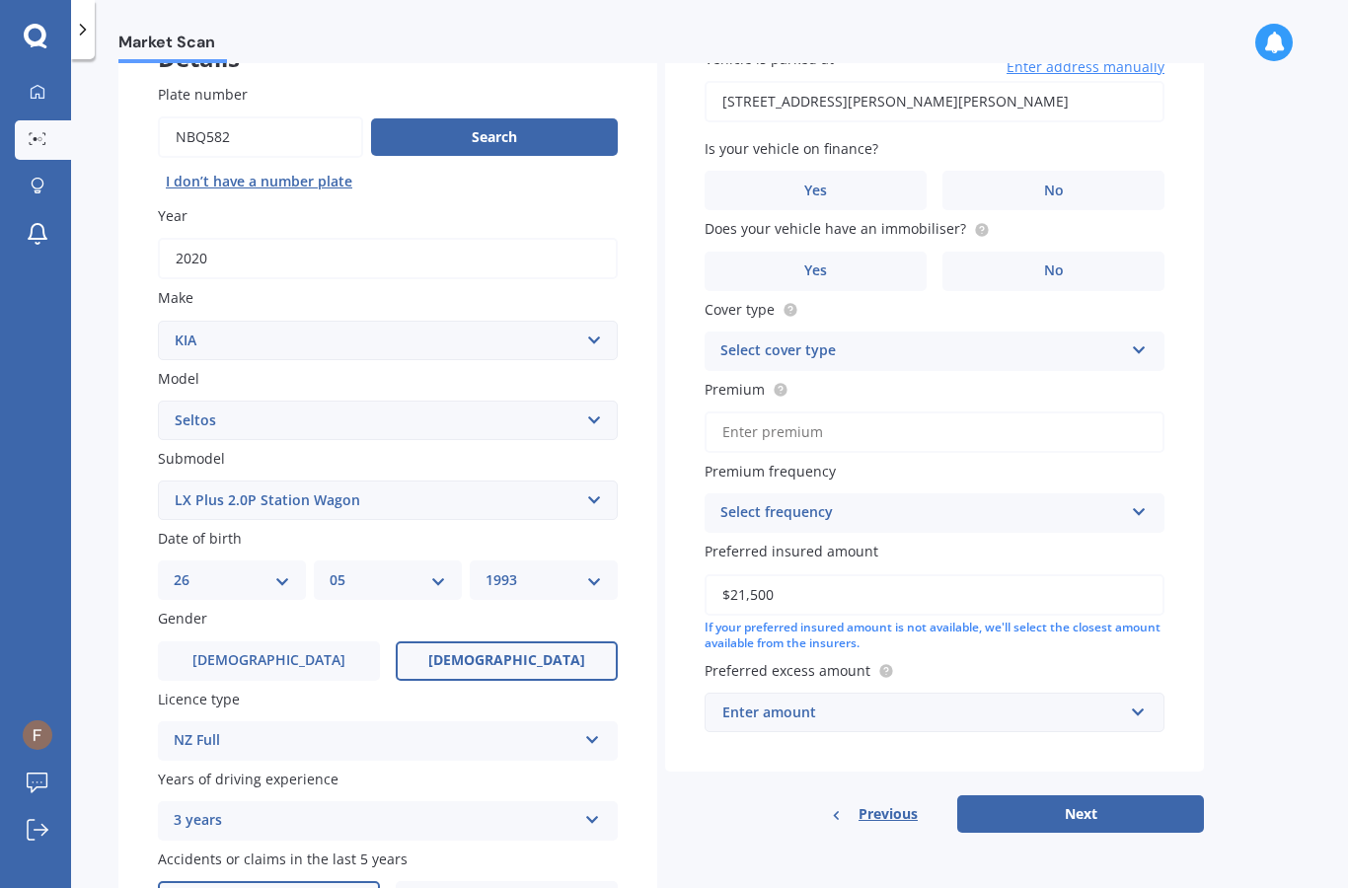
scroll to position [105, 0]
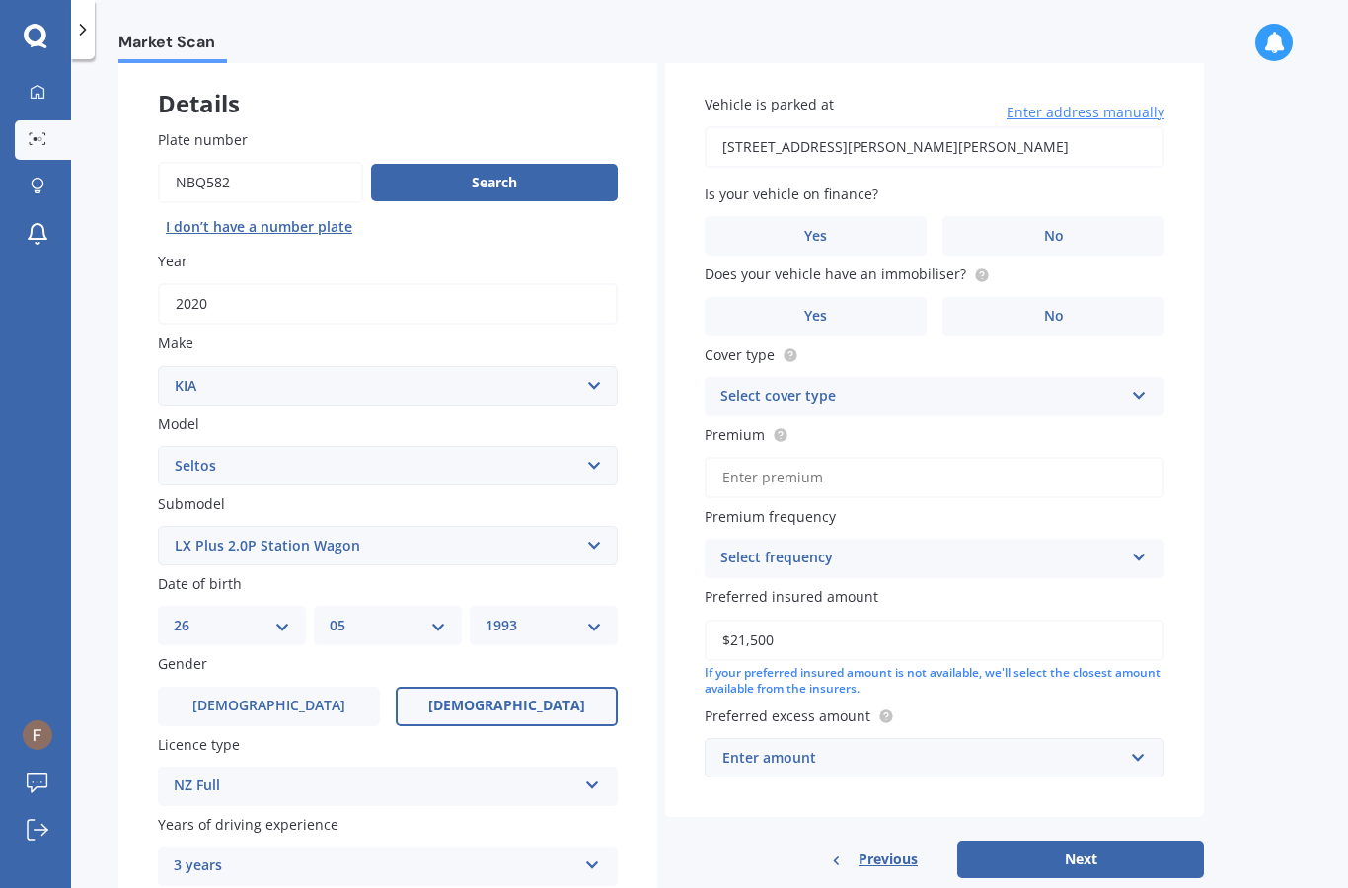
click at [846, 216] on label "Yes" at bounding box center [815, 235] width 222 height 39
click at [0, 0] on input "Yes" at bounding box center [0, 0] width 0 height 0
click at [1026, 297] on label "No" at bounding box center [1053, 316] width 222 height 39
click at [0, 0] on input "No" at bounding box center [0, 0] width 0 height 0
click at [1146, 385] on icon at bounding box center [1139, 392] width 17 height 14
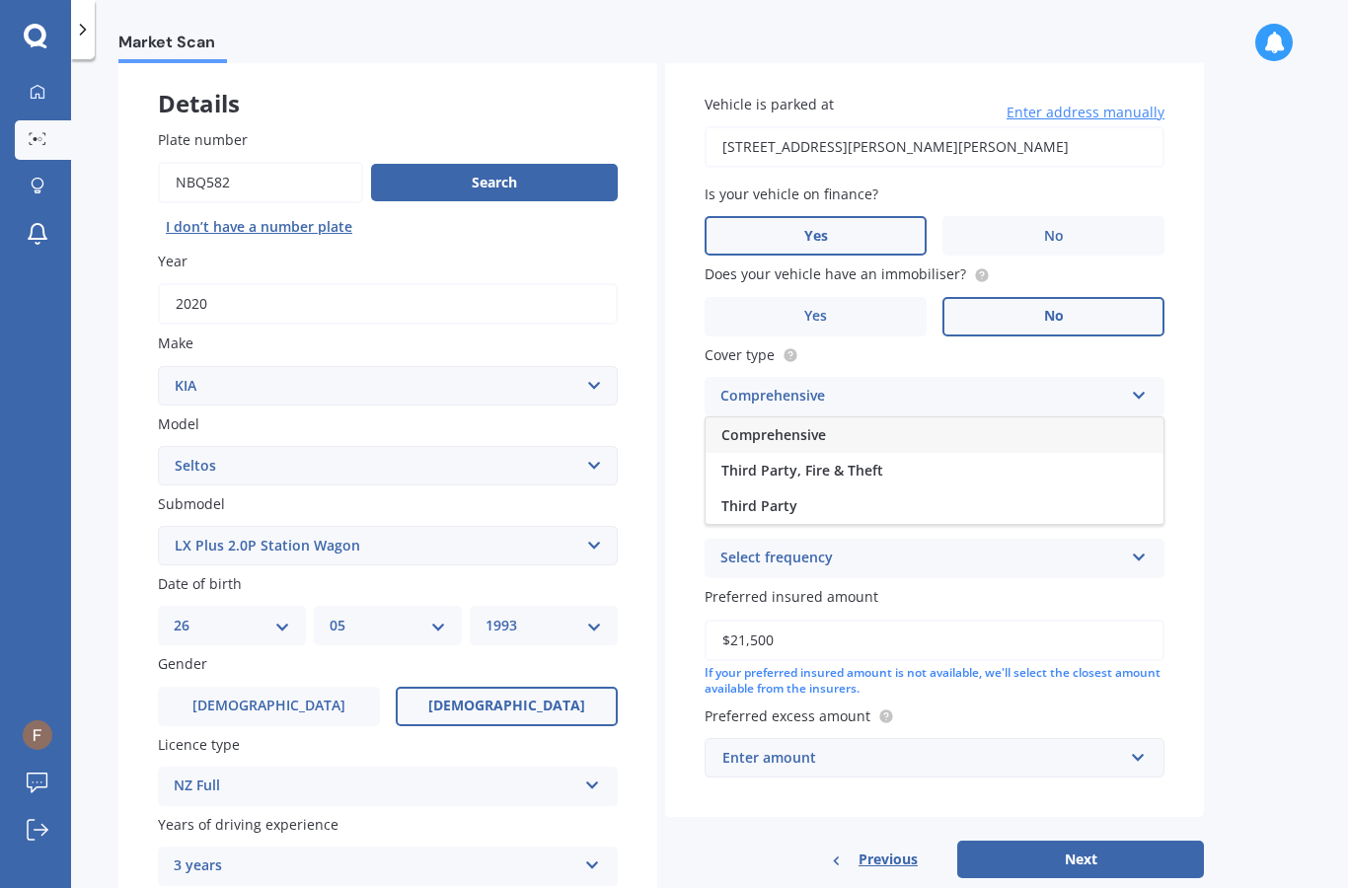
click at [1275, 329] on div "Market Scan Vehicle Market Scan 70 % We just need a few more details to provide…" at bounding box center [709, 477] width 1277 height 829
click at [1112, 457] on input "Premium" at bounding box center [934, 477] width 460 height 41
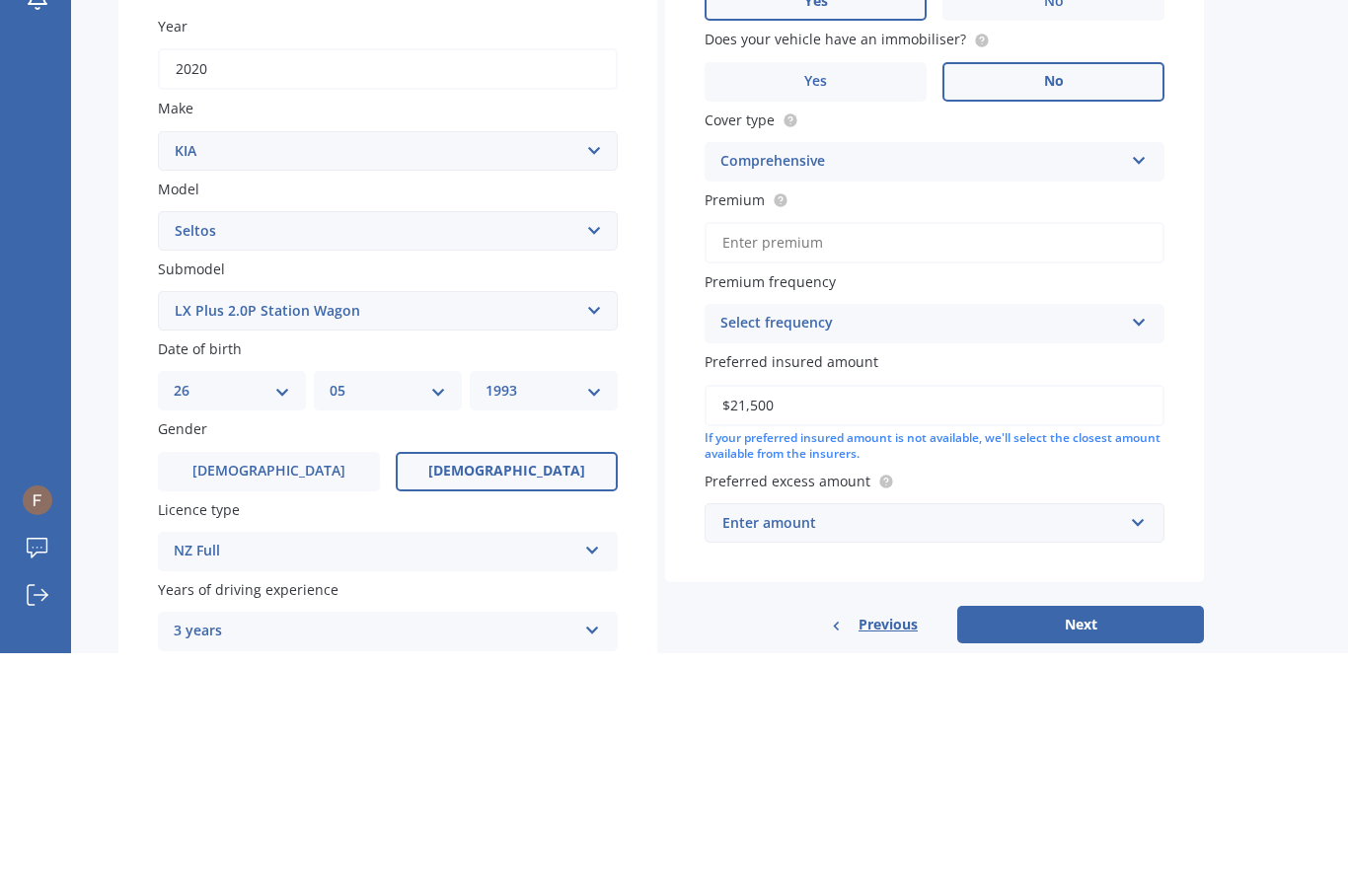
click at [1257, 268] on div "Market Scan Vehicle Market Scan 70 % We just need a few more details to provide…" at bounding box center [709, 477] width 1277 height 829
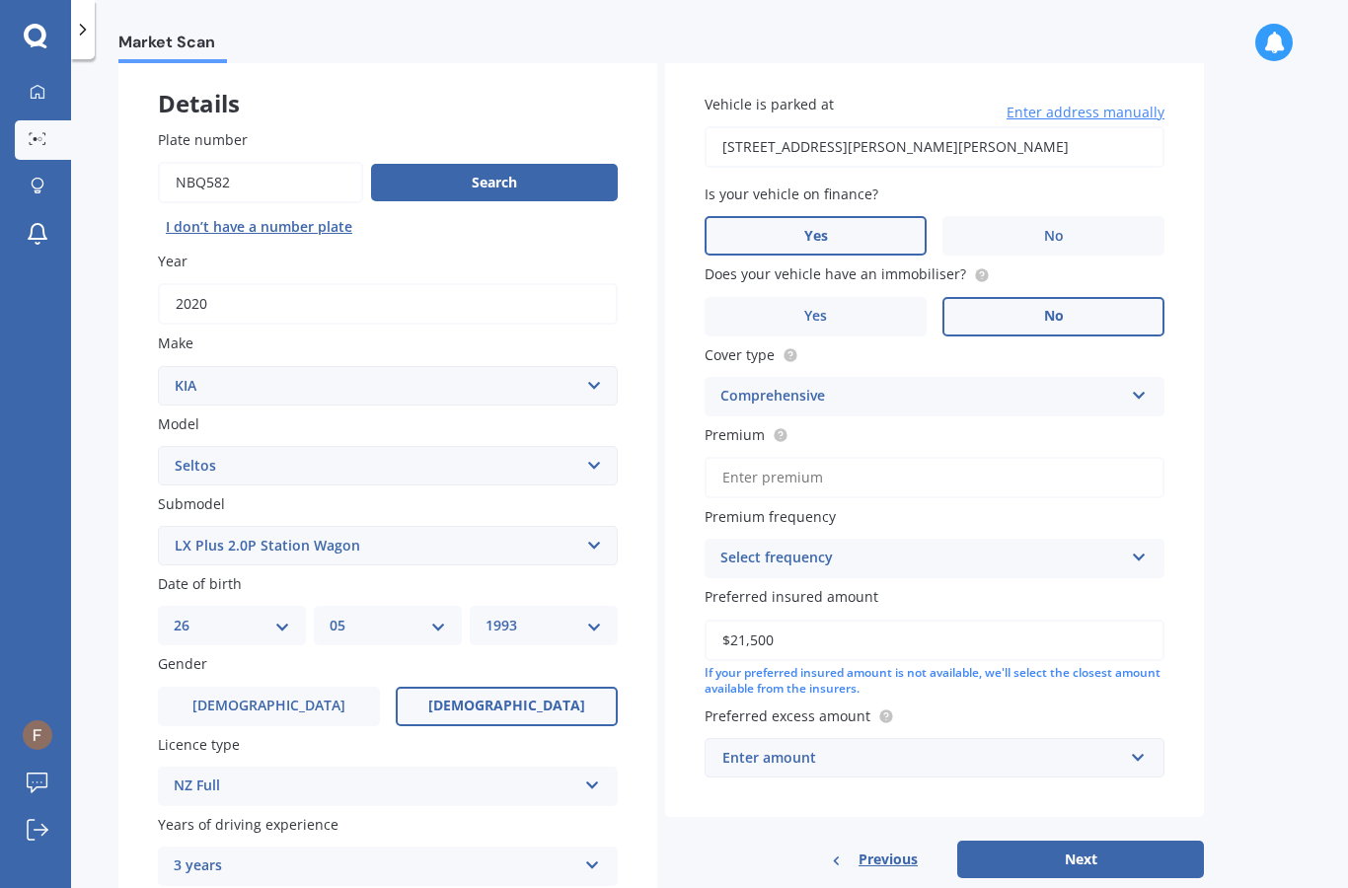
click at [1141, 547] on icon at bounding box center [1139, 554] width 17 height 14
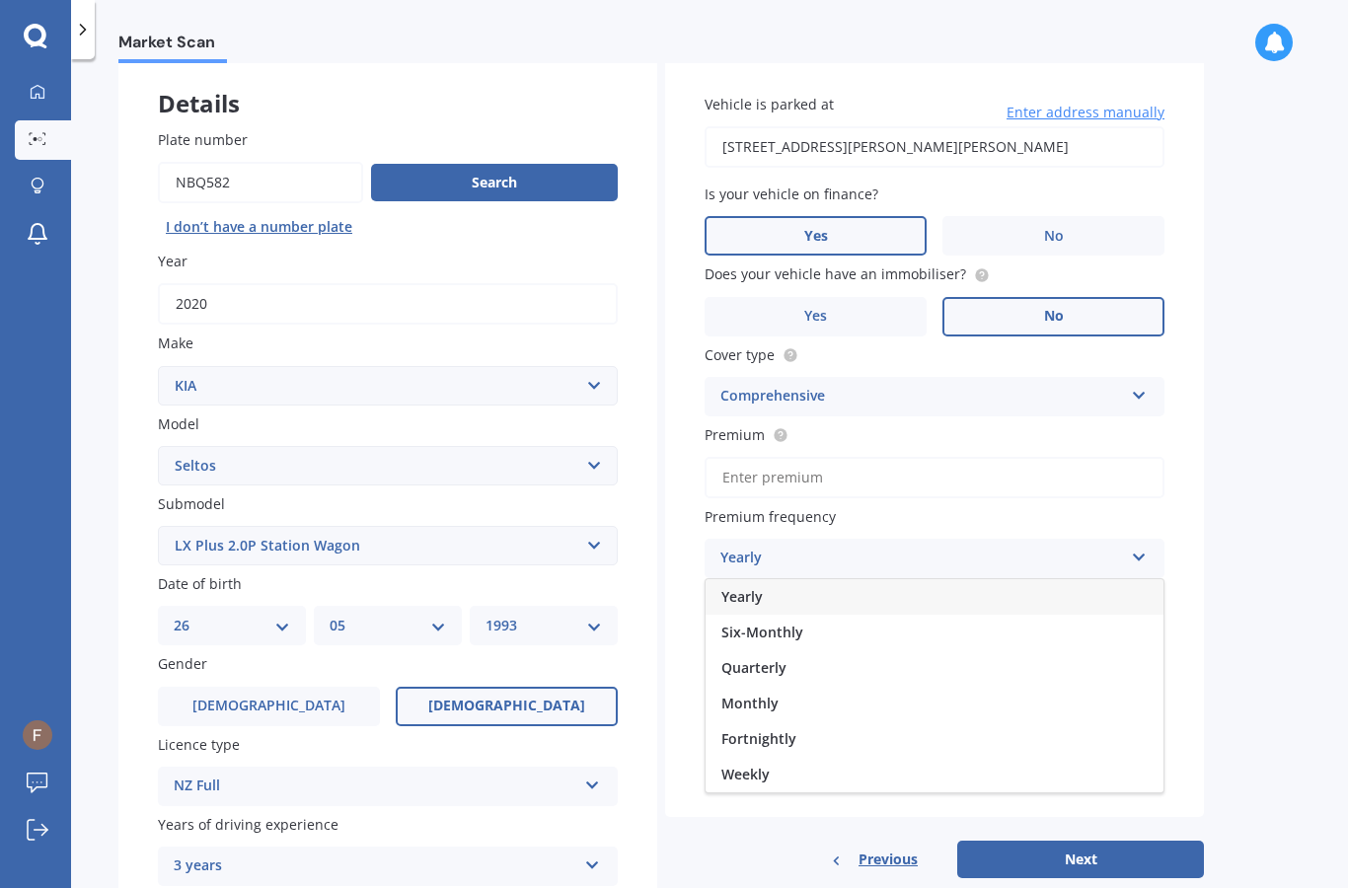
click at [1103, 579] on div "Yearly" at bounding box center [934, 597] width 458 height 36
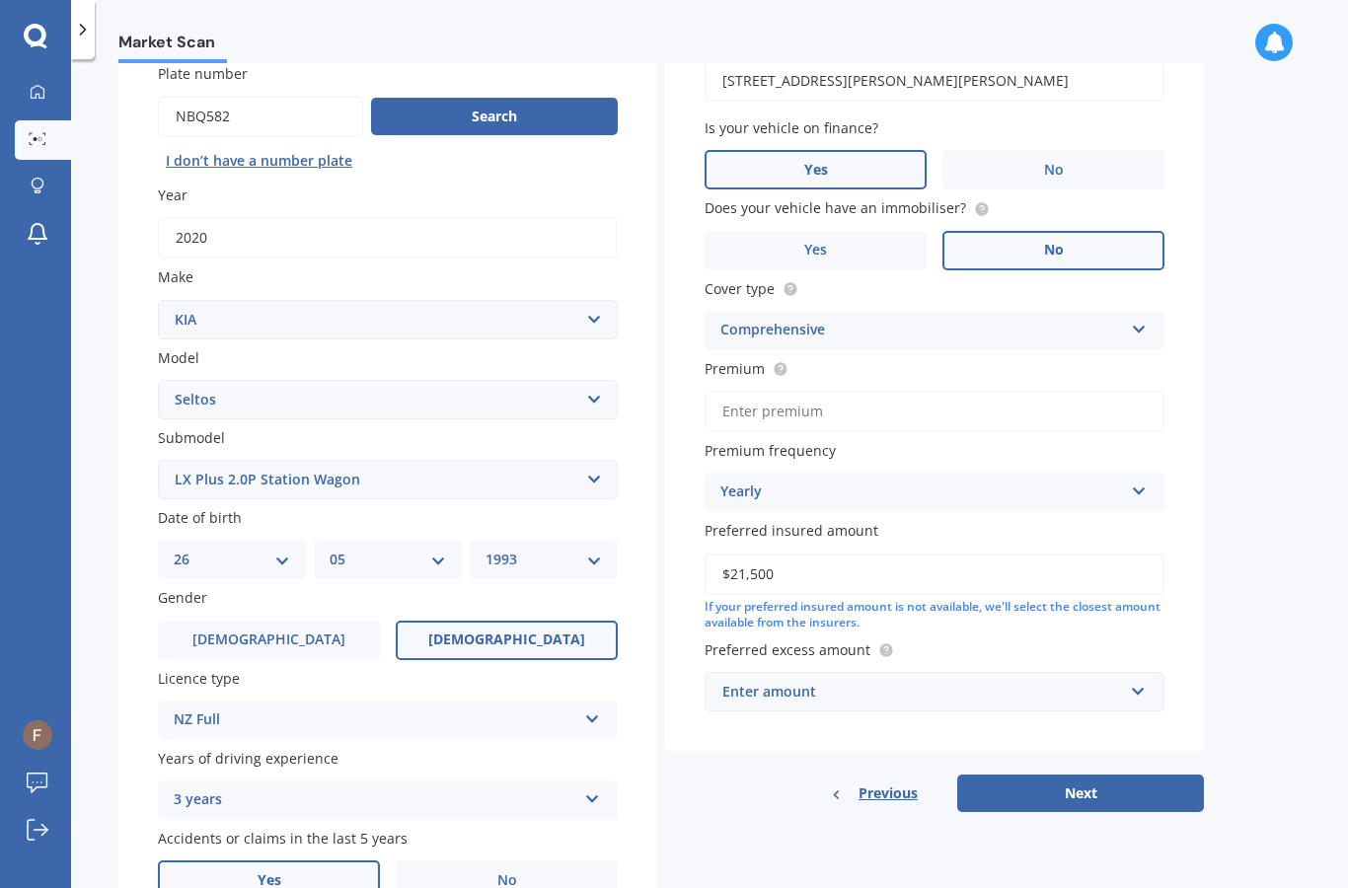
scroll to position [176, 0]
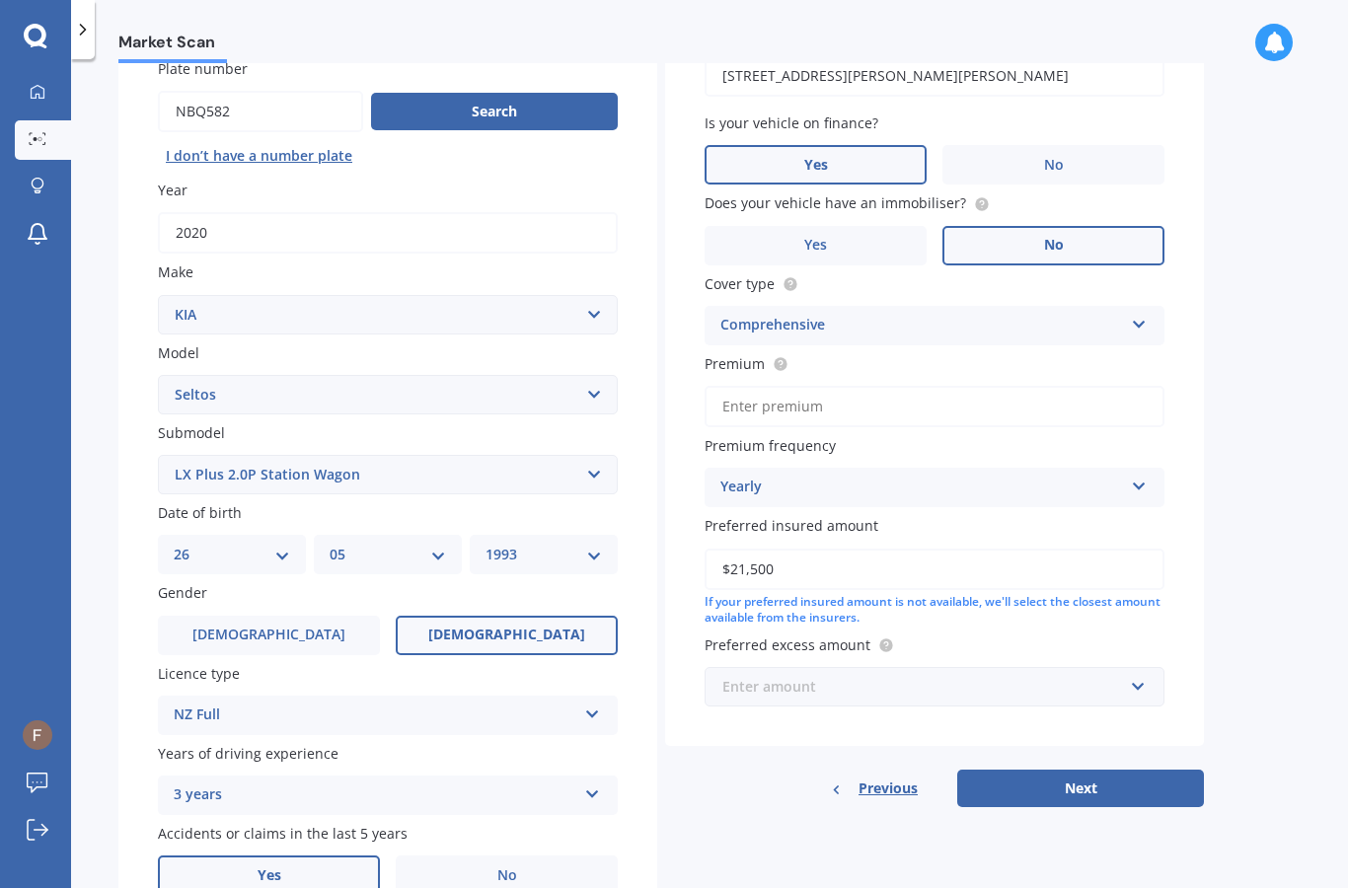
click at [1140, 668] on input "text" at bounding box center [927, 686] width 442 height 37
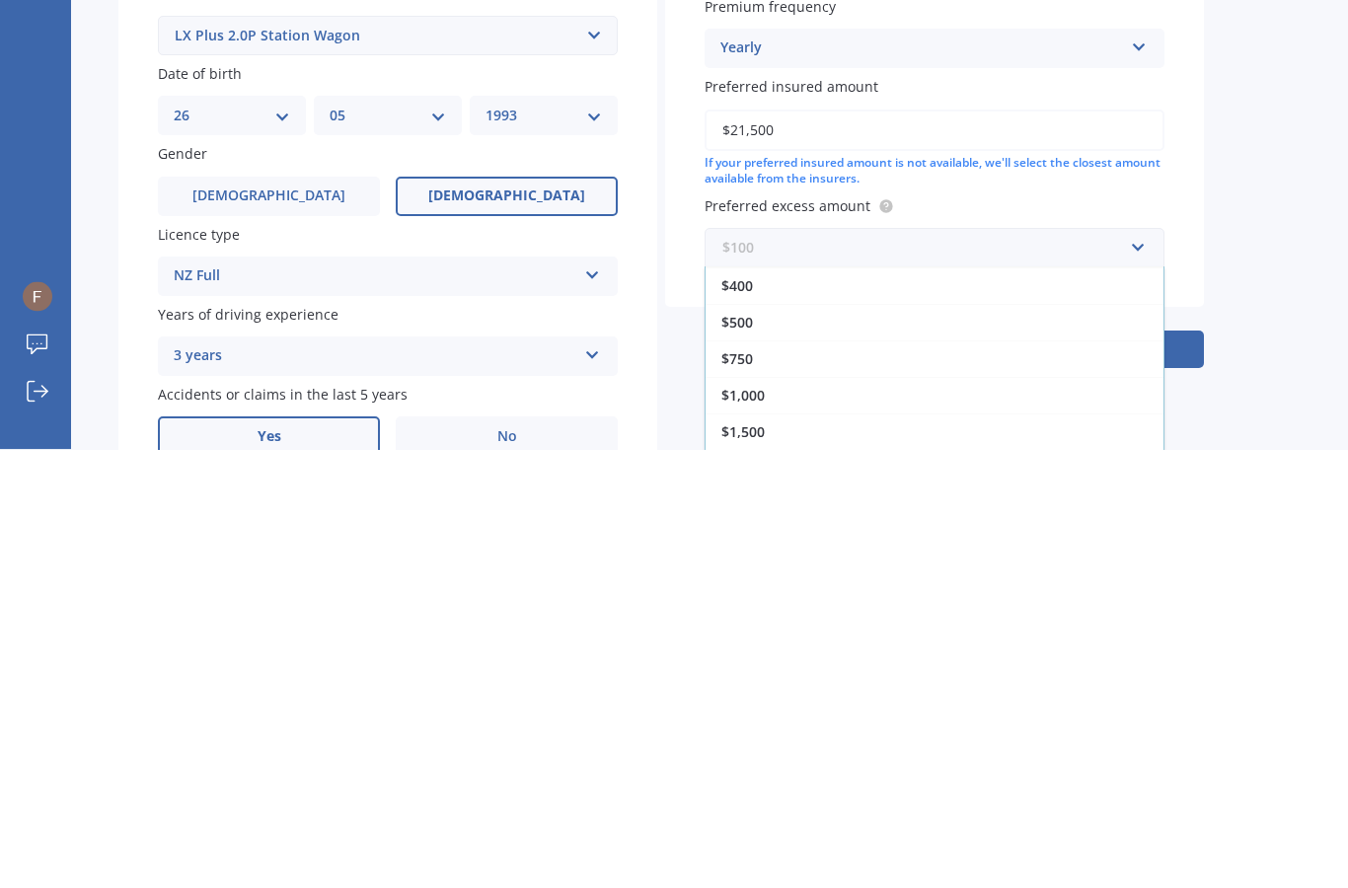
scroll to position [36, 0]
click at [767, 743] on div "$500" at bounding box center [934, 761] width 458 height 37
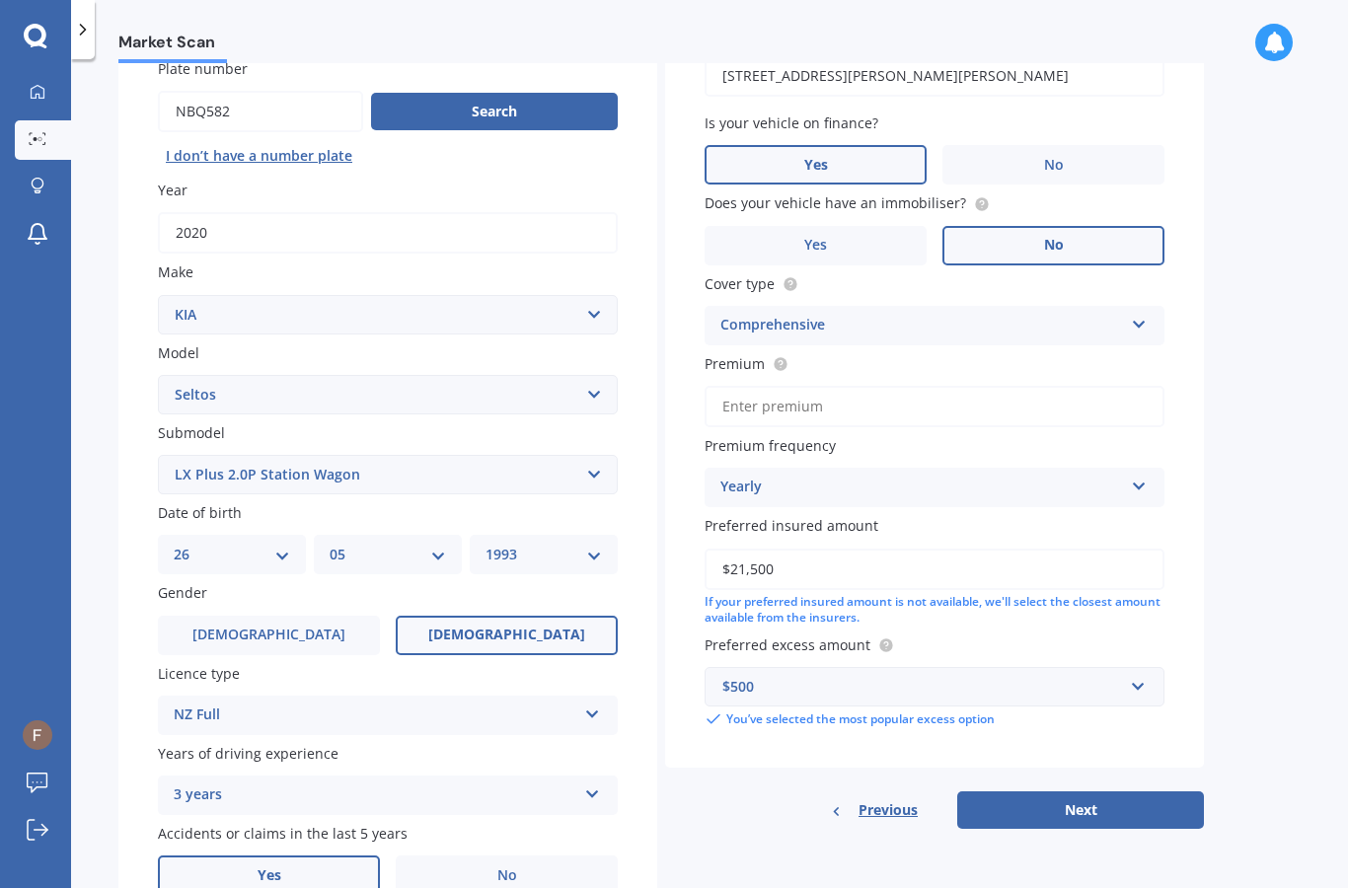
click at [1091, 791] on button "Next" at bounding box center [1080, 809] width 247 height 37
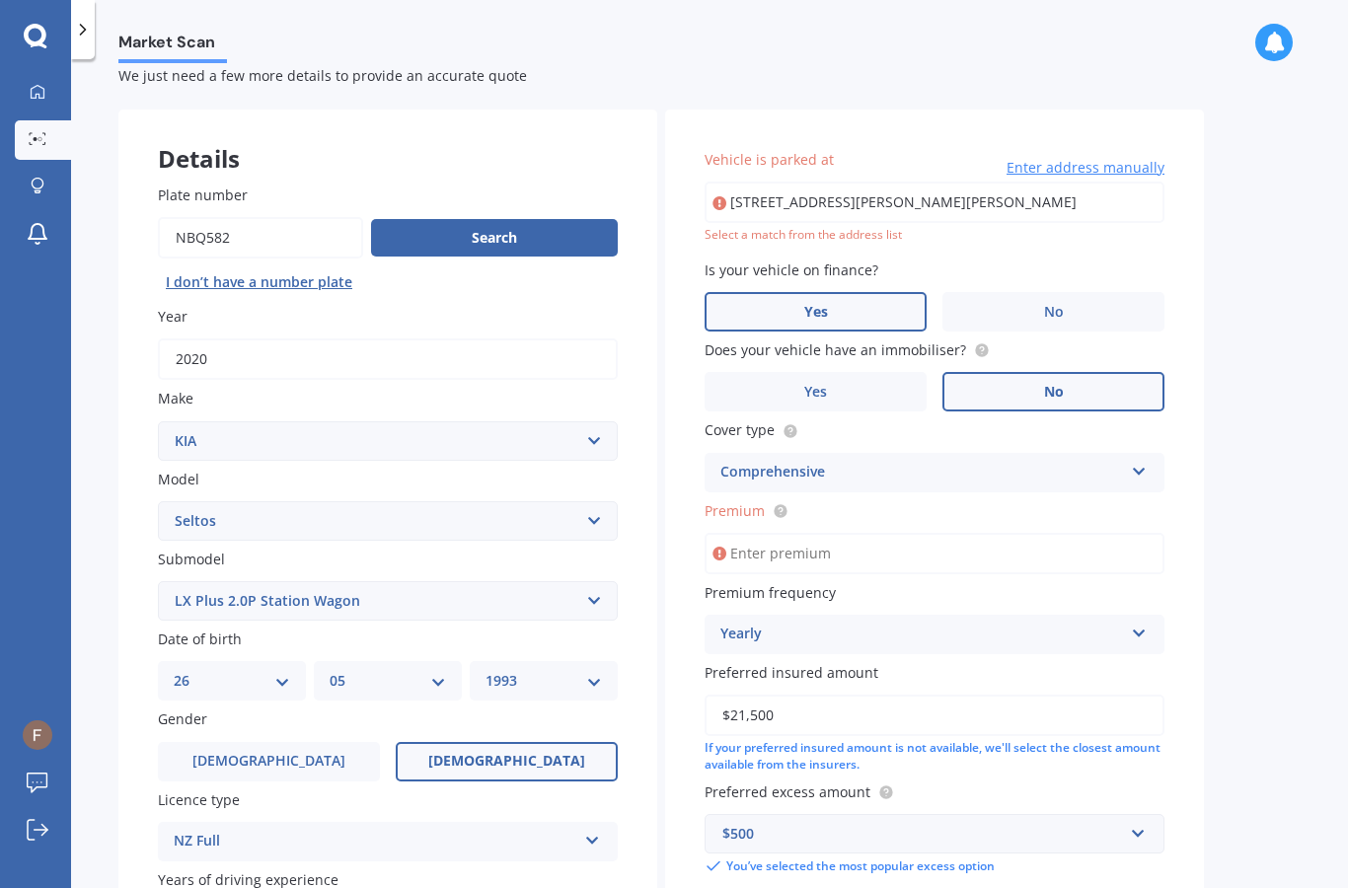
scroll to position [48, 0]
click at [1076, 205] on input "9 Walmer Road Point Chevalier, Auckland 1022" at bounding box center [934, 203] width 460 height 41
type input "9 Walmer Road, Point Chevalier, Auckland 1022"
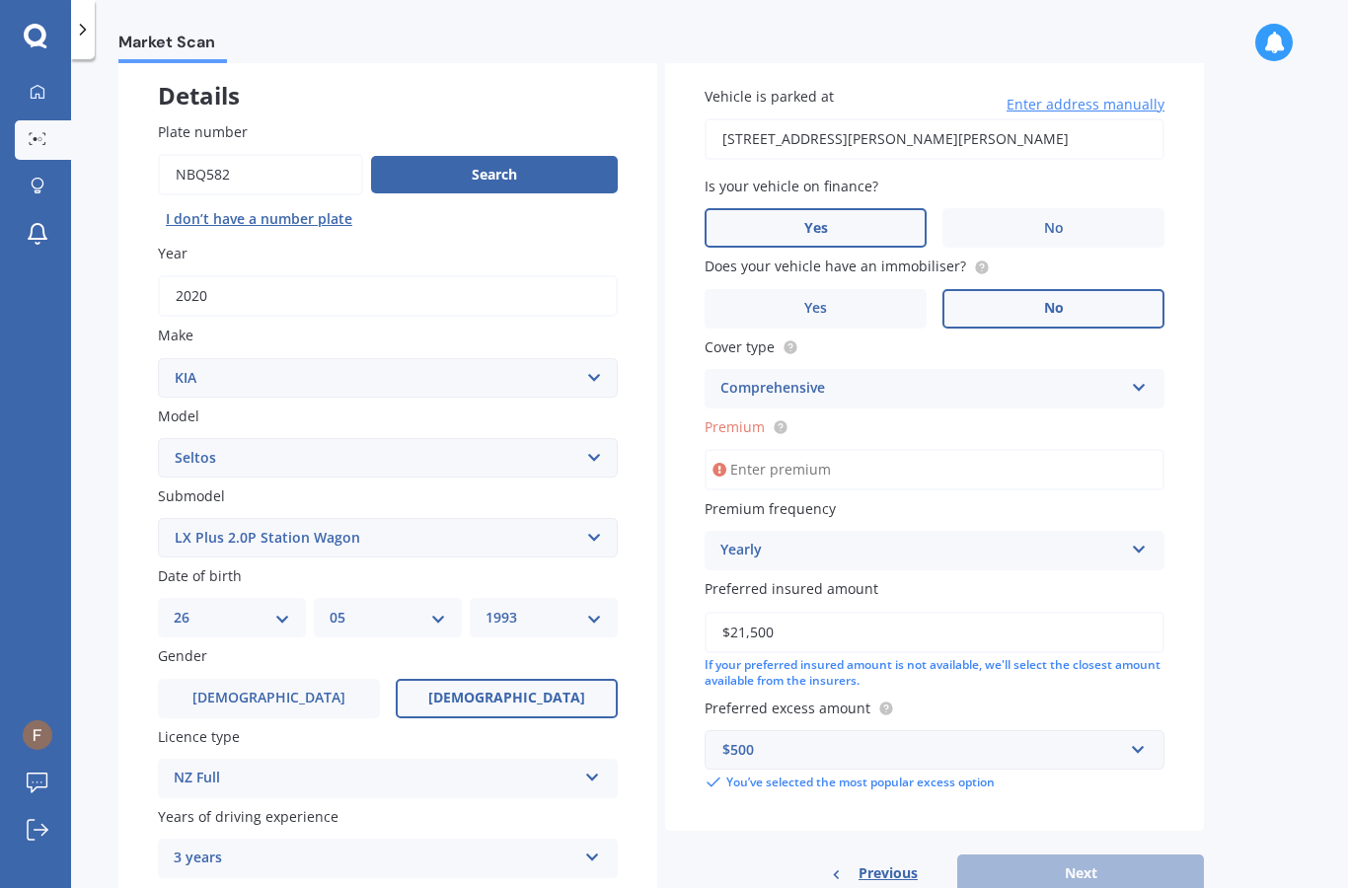
scroll to position [112, 0]
click at [1041, 470] on input "Premium" at bounding box center [934, 469] width 460 height 41
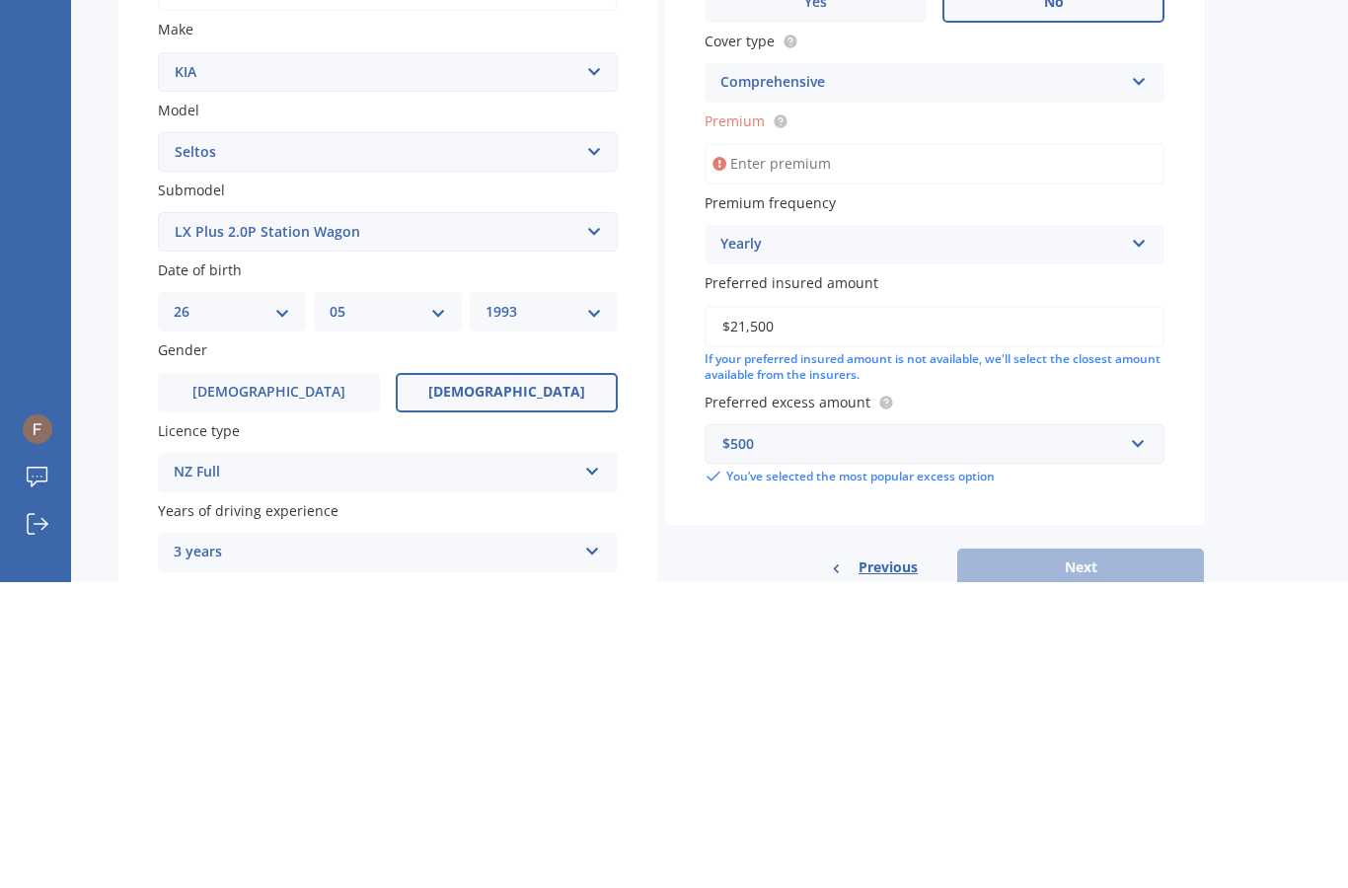
click at [884, 498] on label "Premium frequency" at bounding box center [930, 508] width 452 height 21
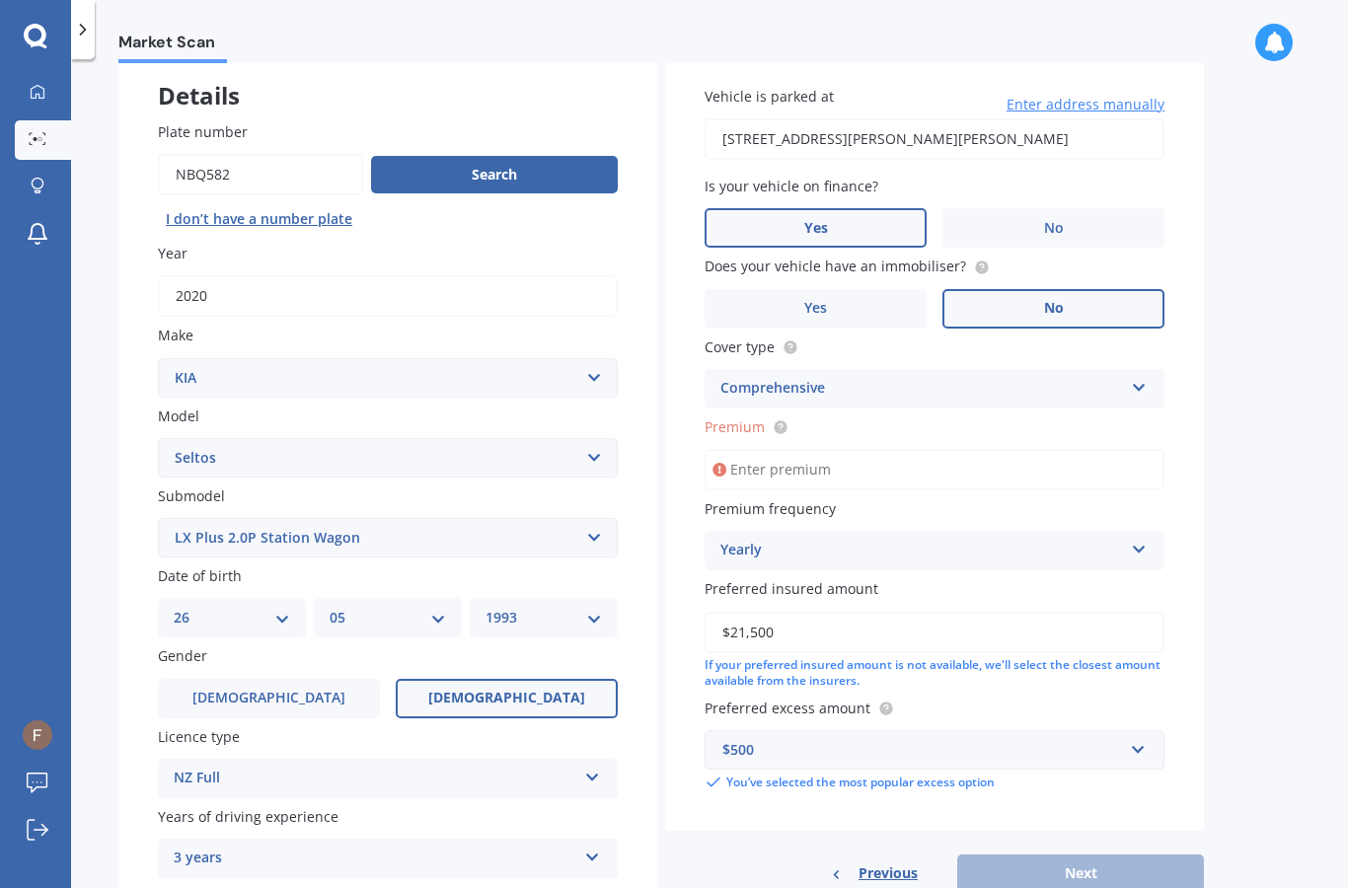
click at [842, 449] on input "Premium" at bounding box center [934, 469] width 460 height 41
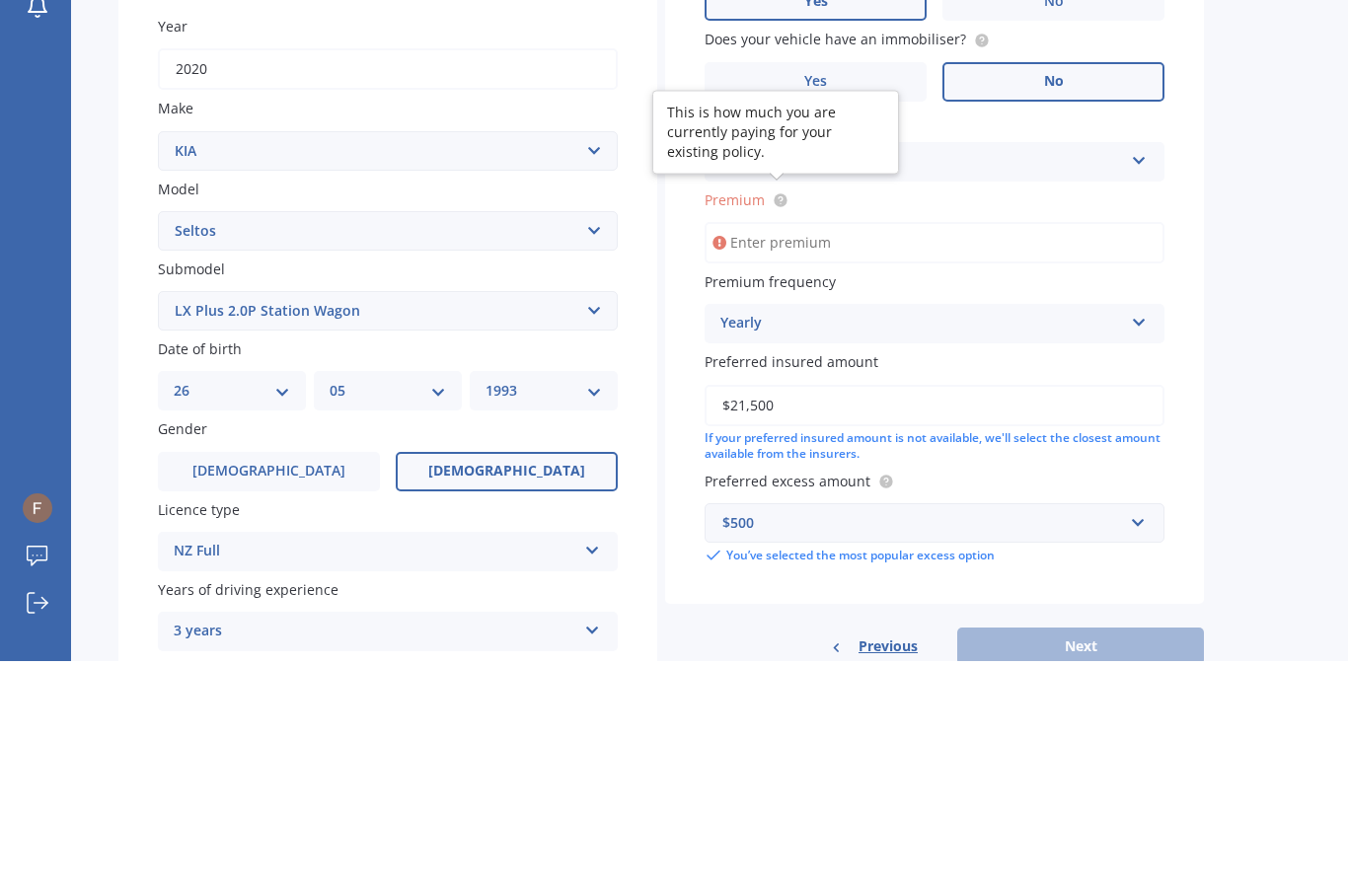
click at [778, 419] on icon at bounding box center [781, 427] width 16 height 16
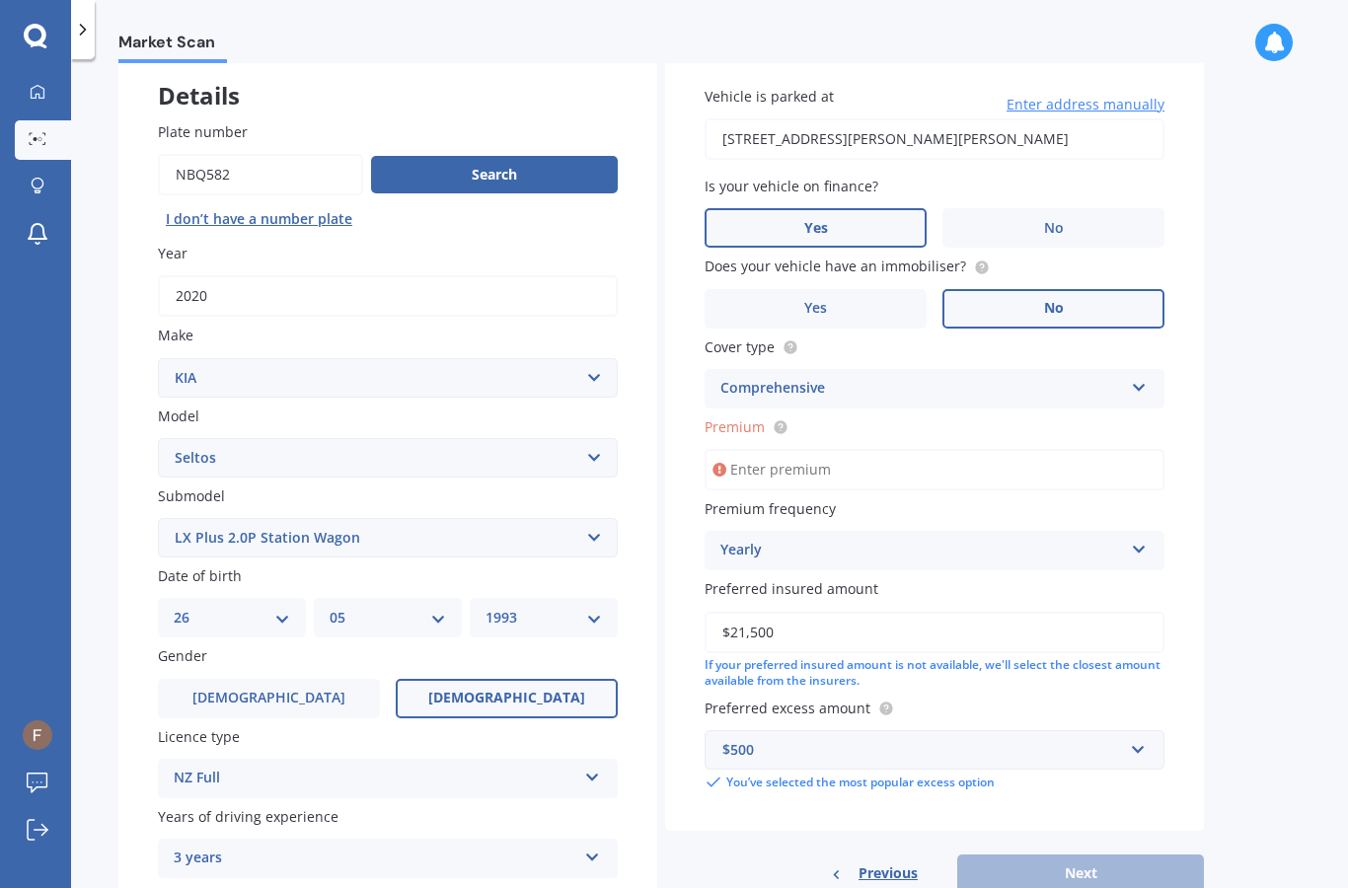
click at [785, 420] on circle at bounding box center [780, 426] width 13 height 13
click at [835, 449] on input "Premium" at bounding box center [934, 469] width 460 height 41
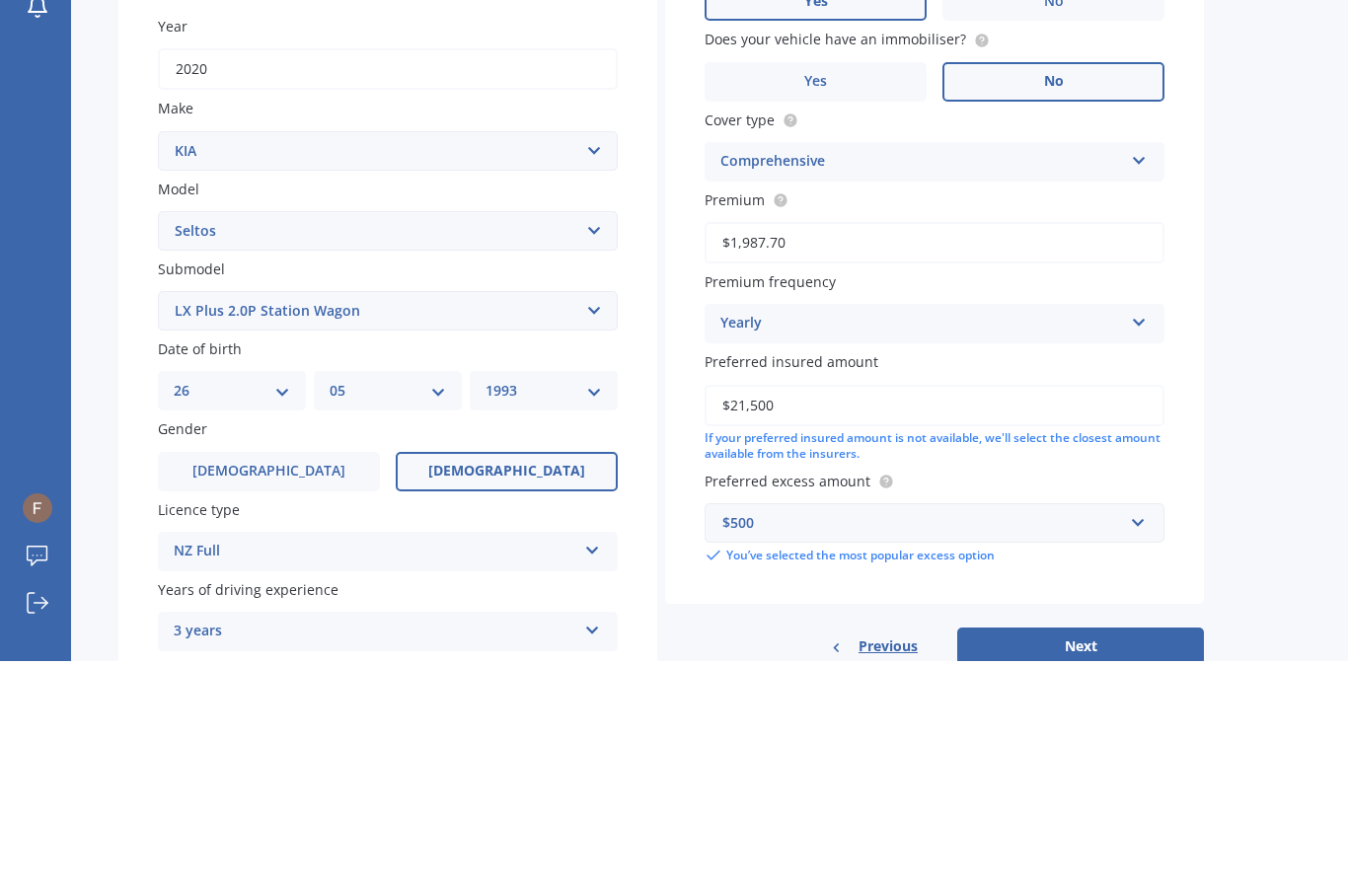
type input "$1,987.72"
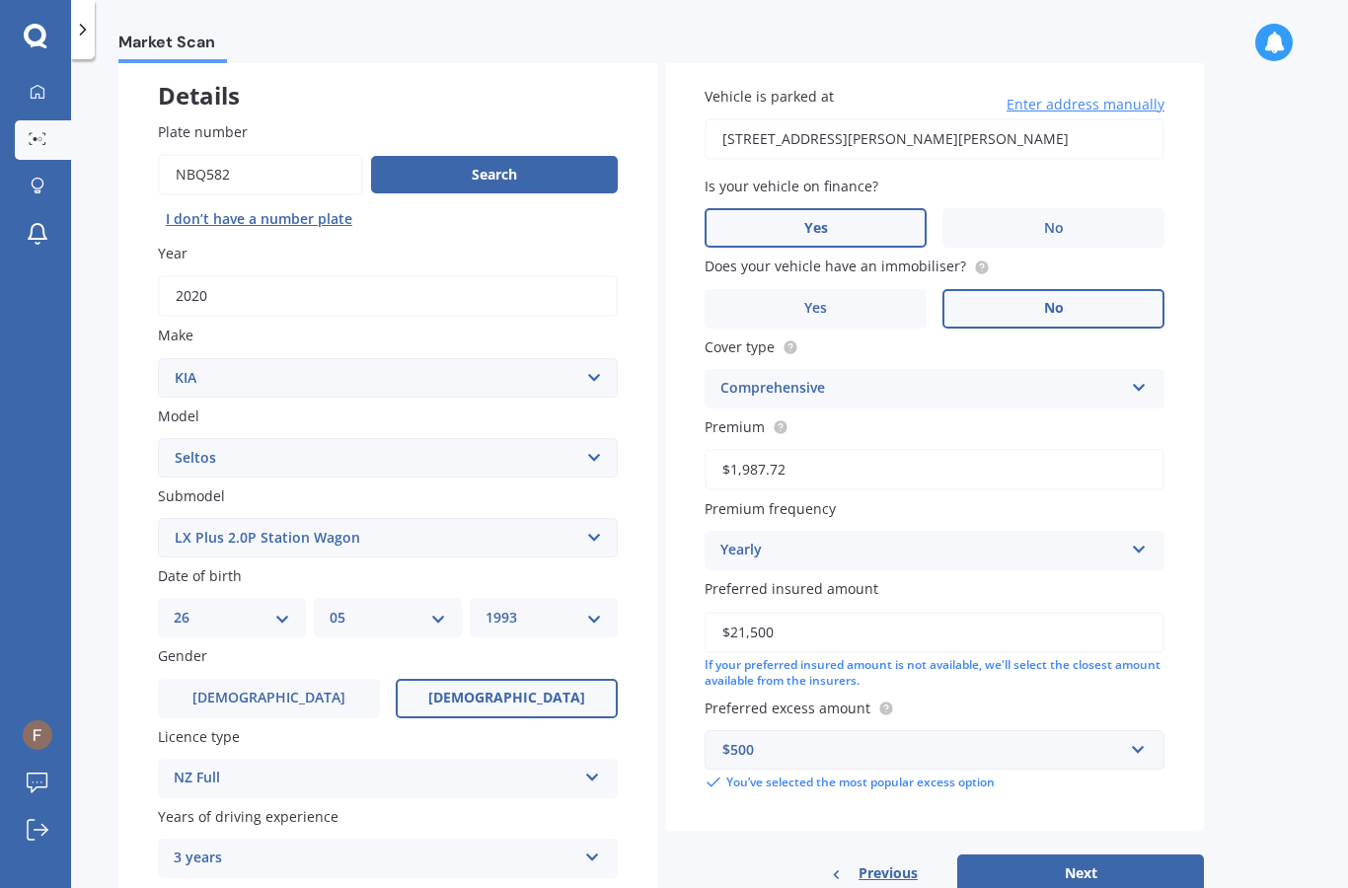
click at [1076, 854] on button "Next" at bounding box center [1080, 872] width 247 height 37
select select "26"
select select "05"
select select "1993"
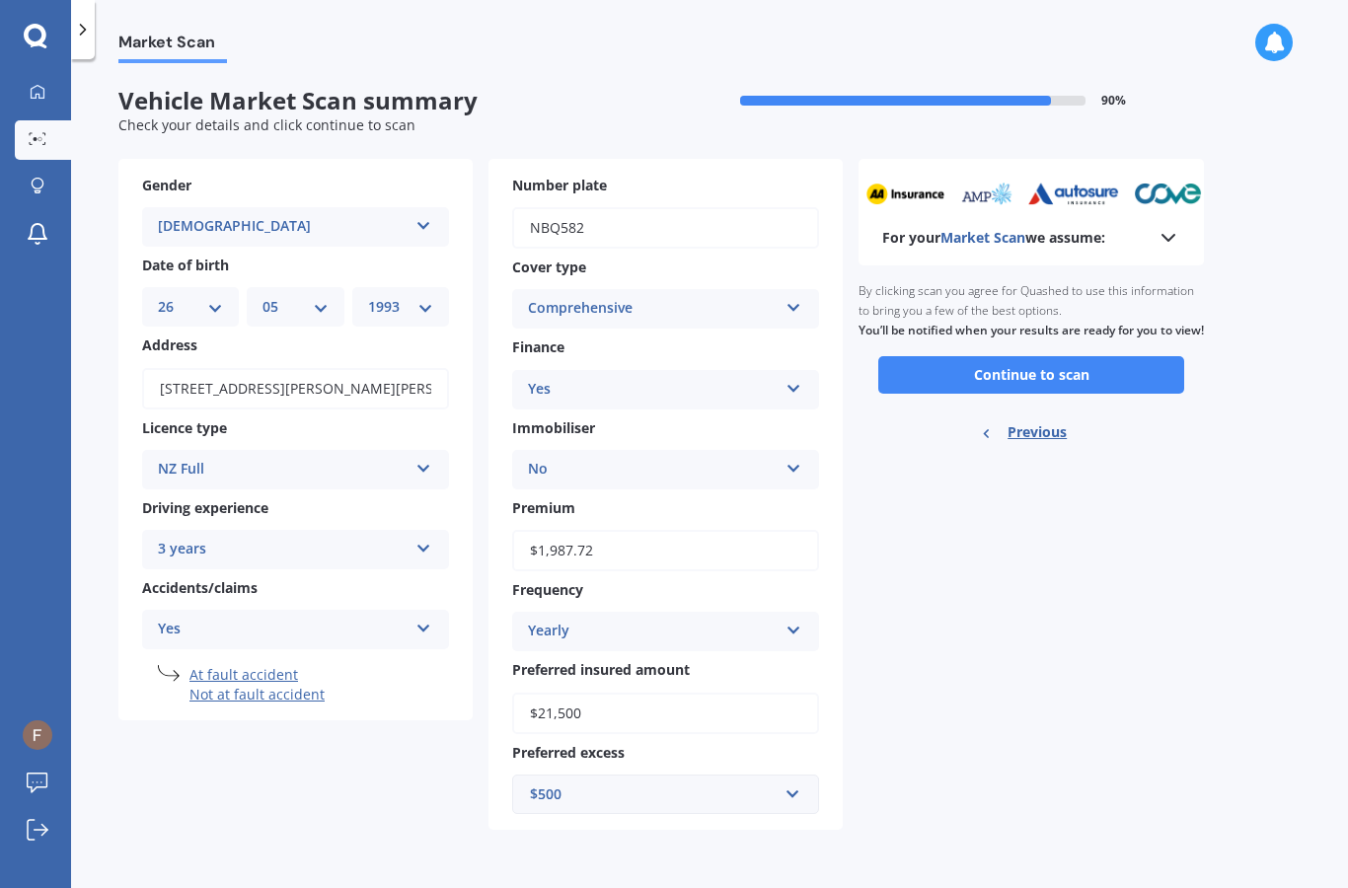
scroll to position [35, 0]
click at [1114, 356] on button "Continue to scan" at bounding box center [1031, 374] width 306 height 37
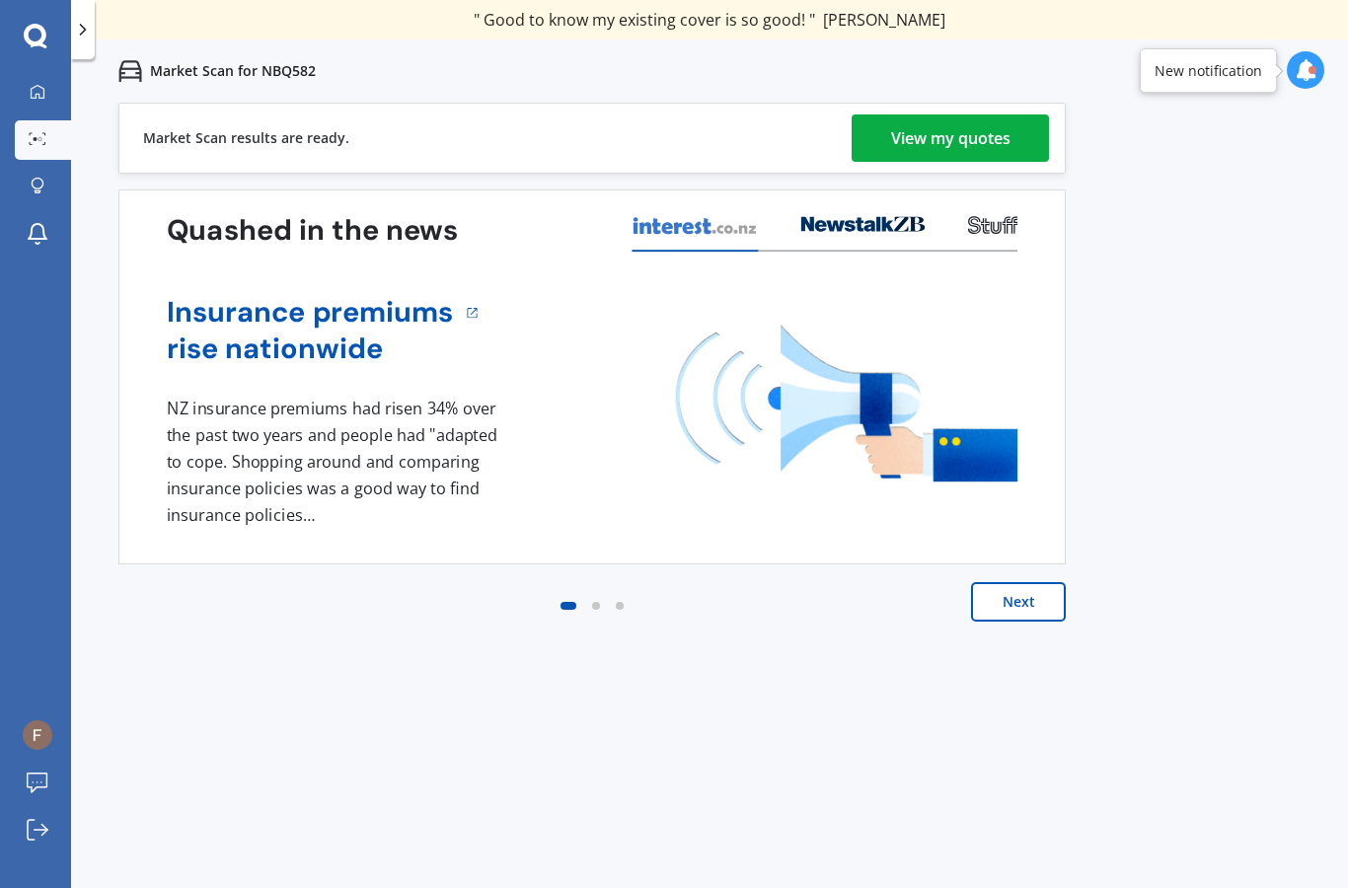
click at [964, 136] on div "View my quotes" at bounding box center [950, 137] width 119 height 47
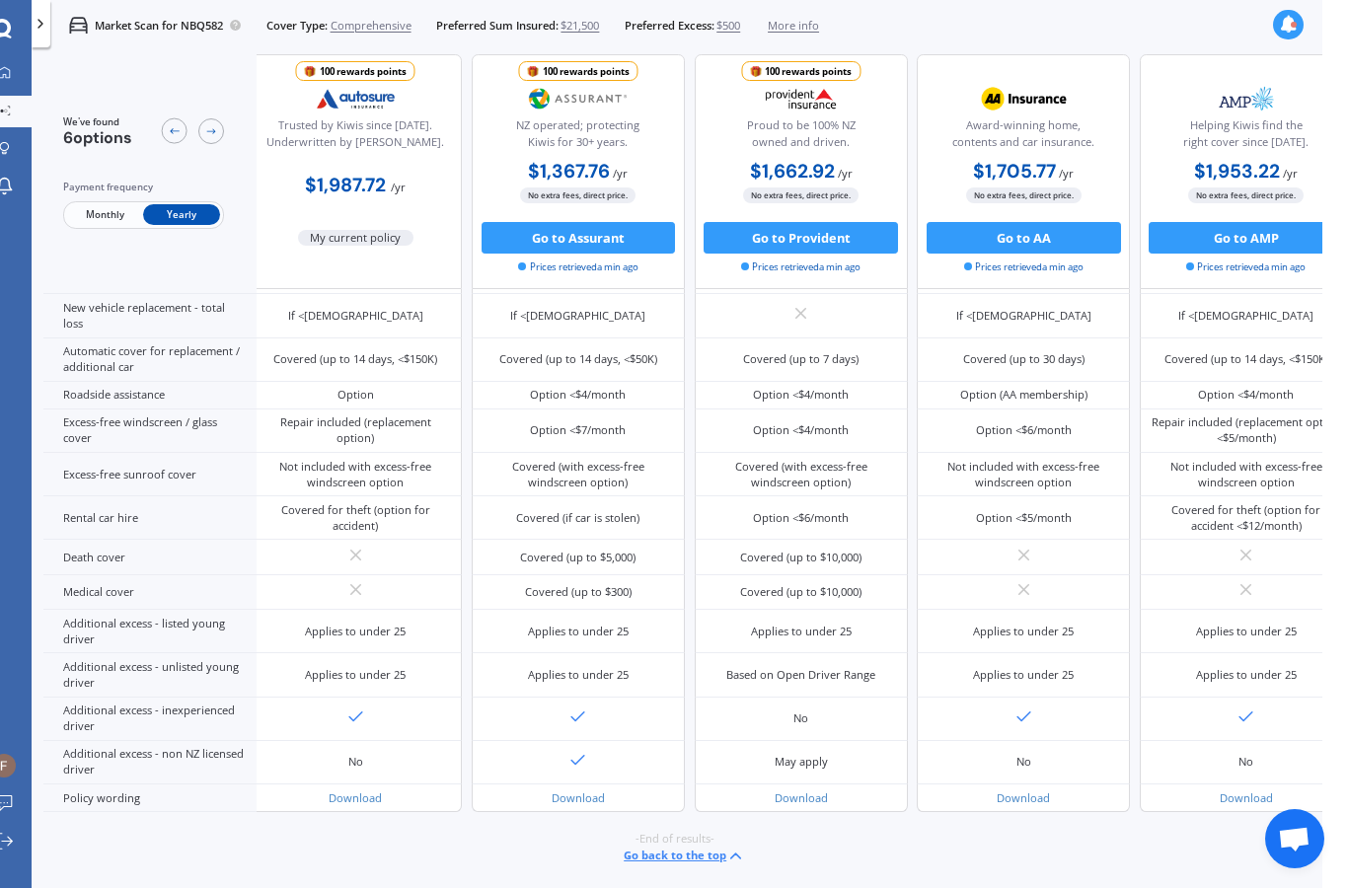
scroll to position [699, 11]
click at [617, 222] on button "Go to Assurant" at bounding box center [578, 238] width 194 height 32
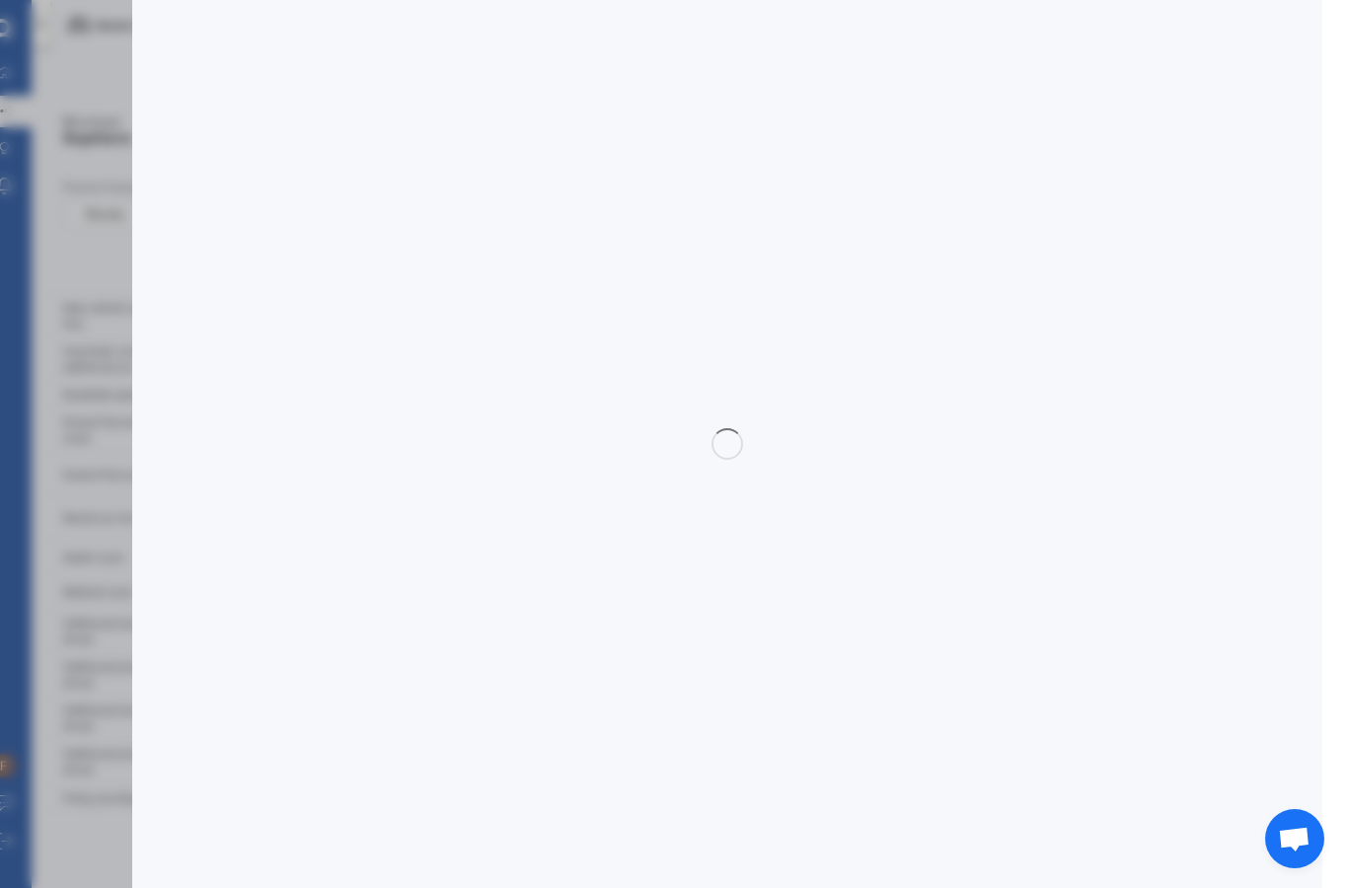
select select "full"
select select "0"
select select "Auckland City"
select select "KIA"
select select "SELTOS"
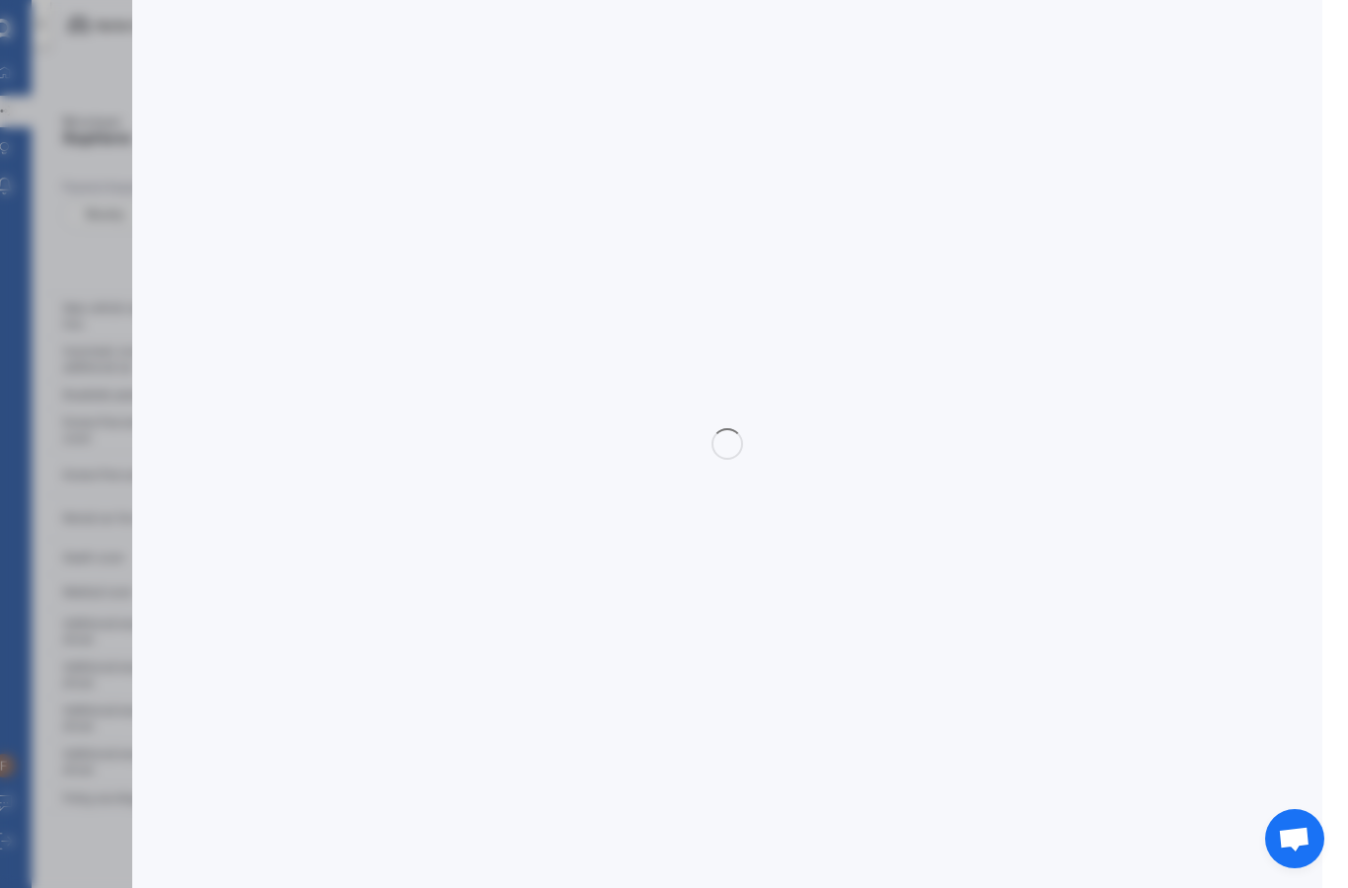
select select "LX PLUS 2.0P STATION WAGON"
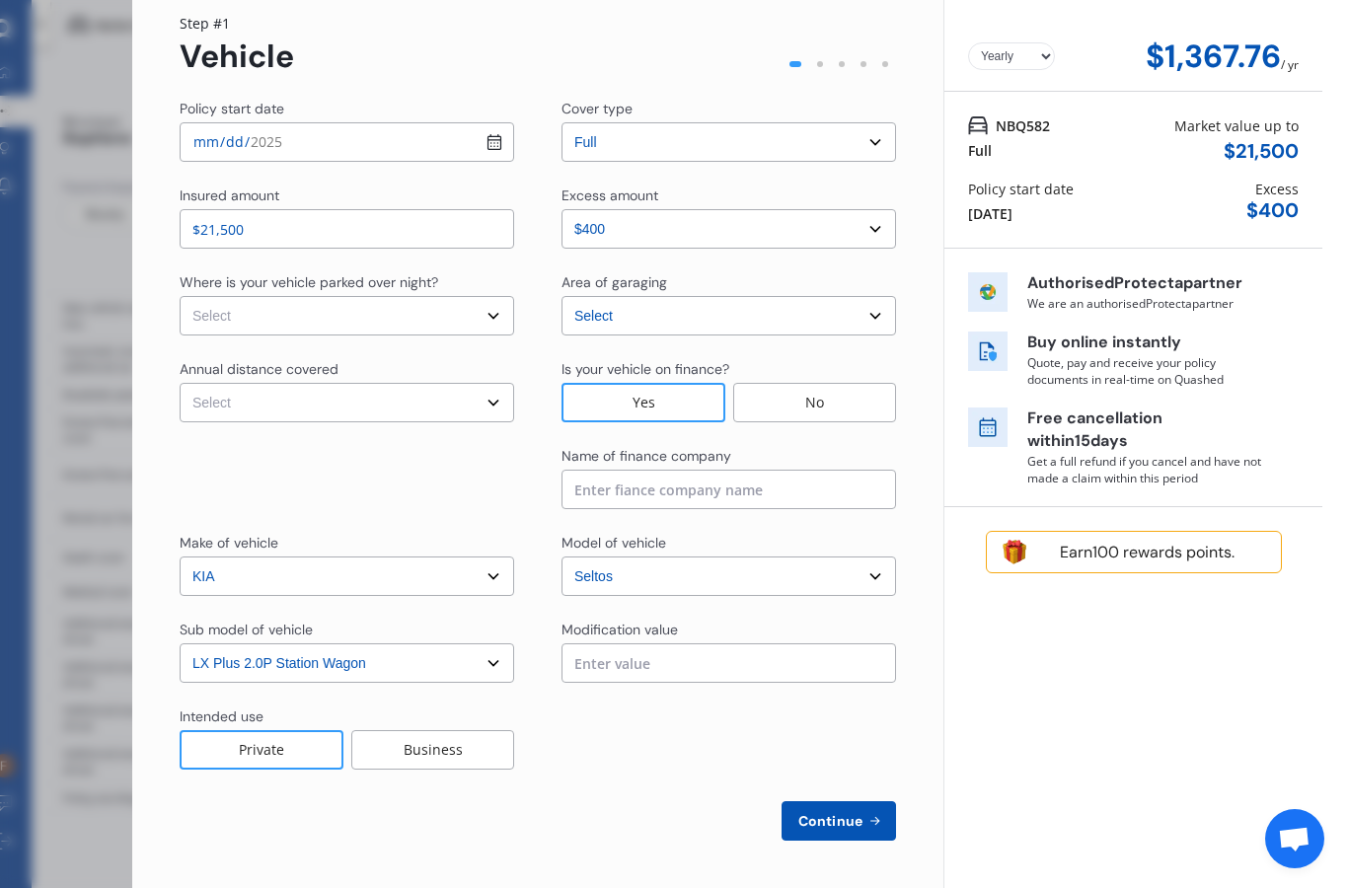
scroll to position [66, 0]
click at [856, 813] on span "Continue" at bounding box center [830, 821] width 72 height 16
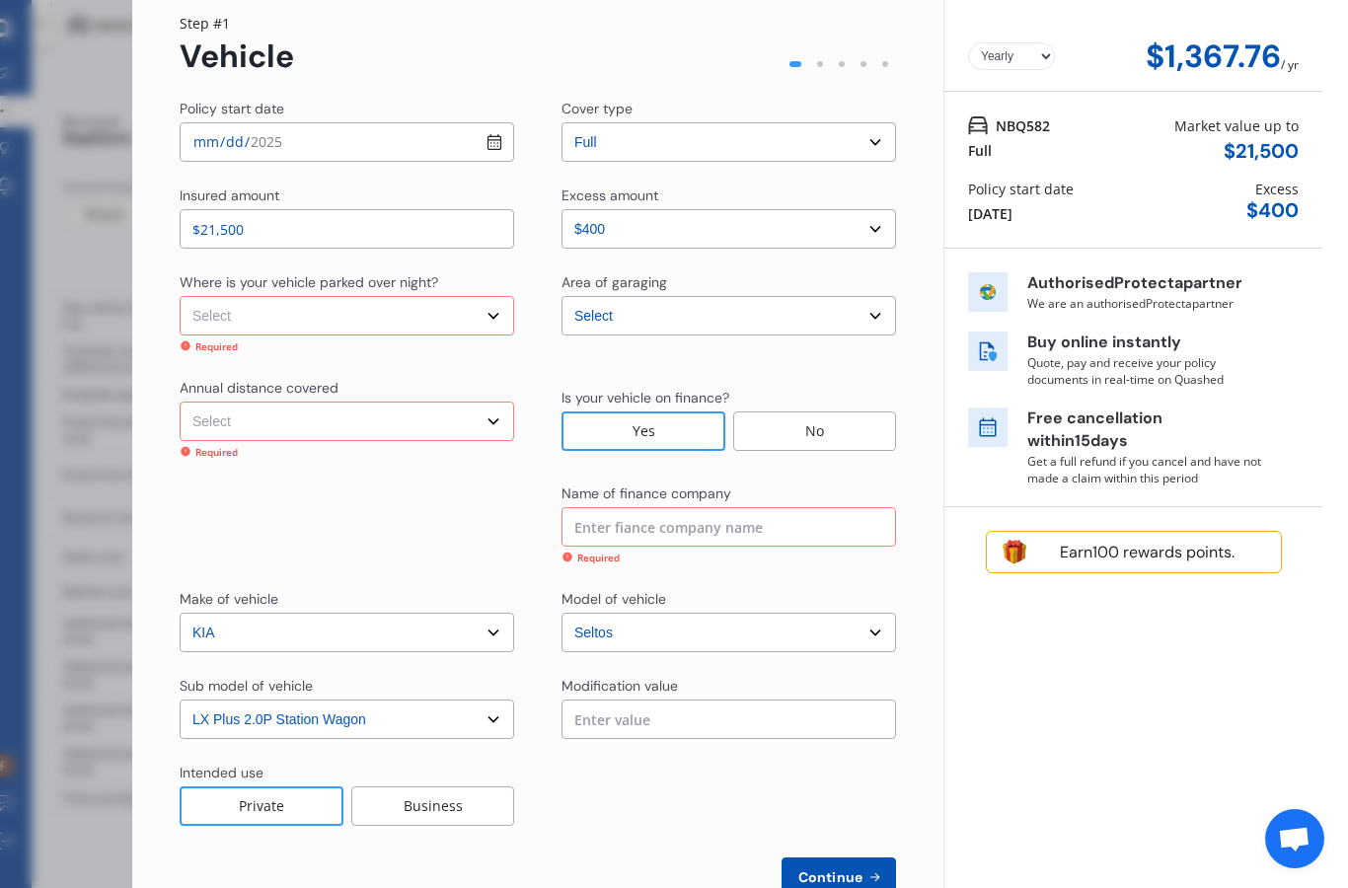
click at [495, 296] on select "Select In a garage On own property On street or road" at bounding box center [347, 315] width 334 height 39
select select "On street or road"
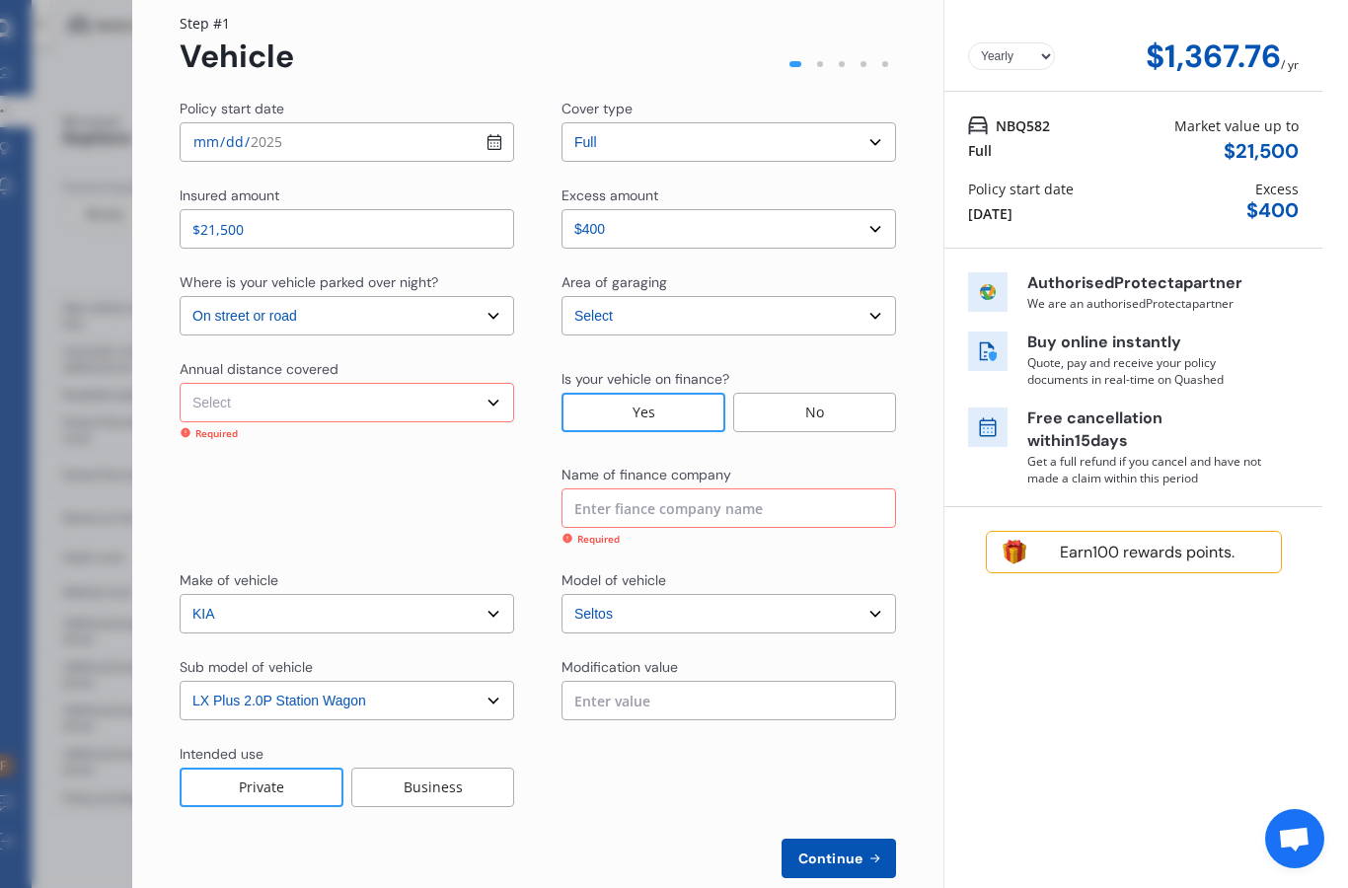
click at [449, 383] on select "Select Low (less than 15,000km per year) Average (15,000-30,000km per year) Hig…" at bounding box center [347, 402] width 334 height 39
select select "15000"
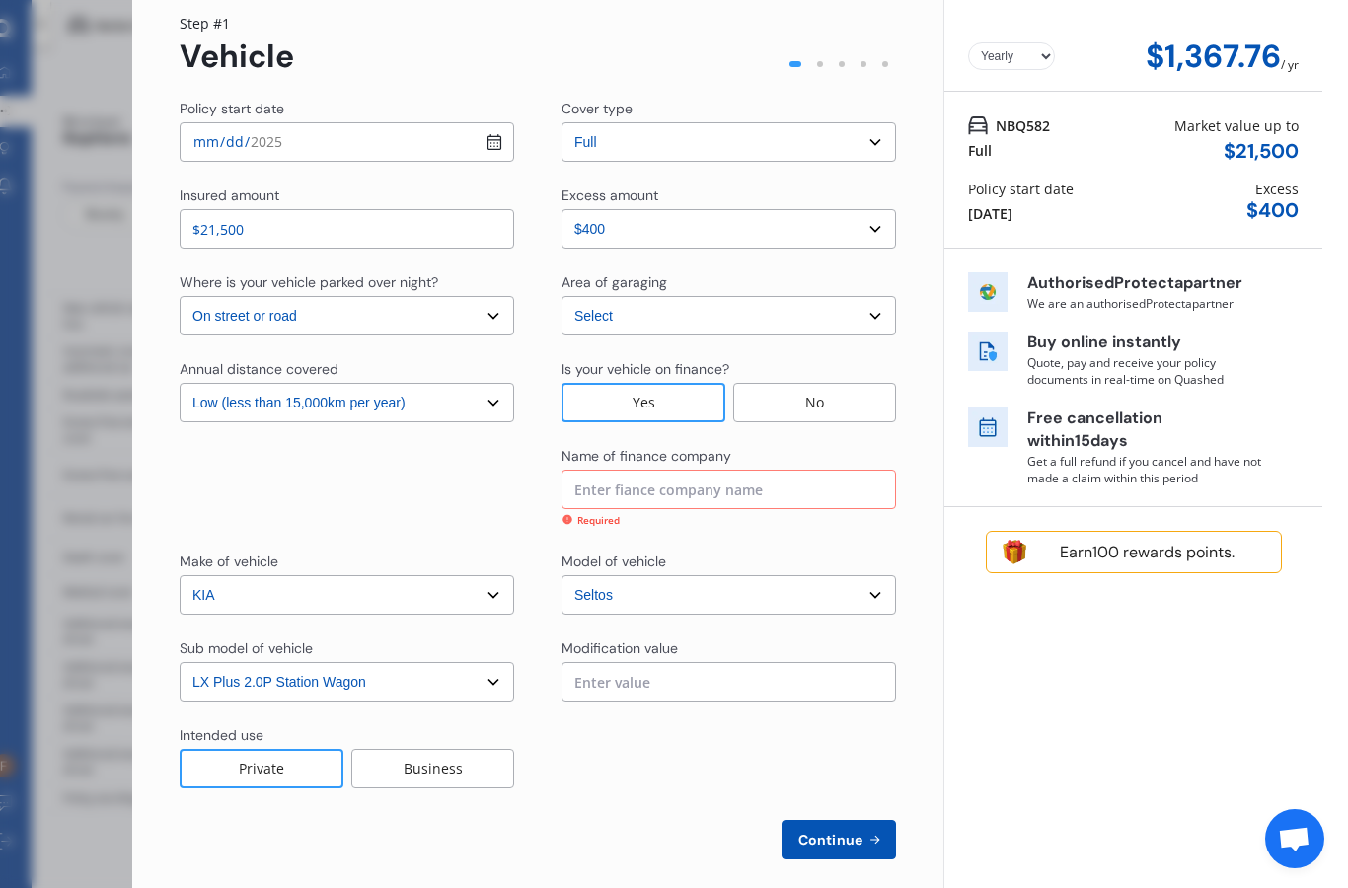
click at [781, 470] on input at bounding box center [728, 489] width 334 height 39
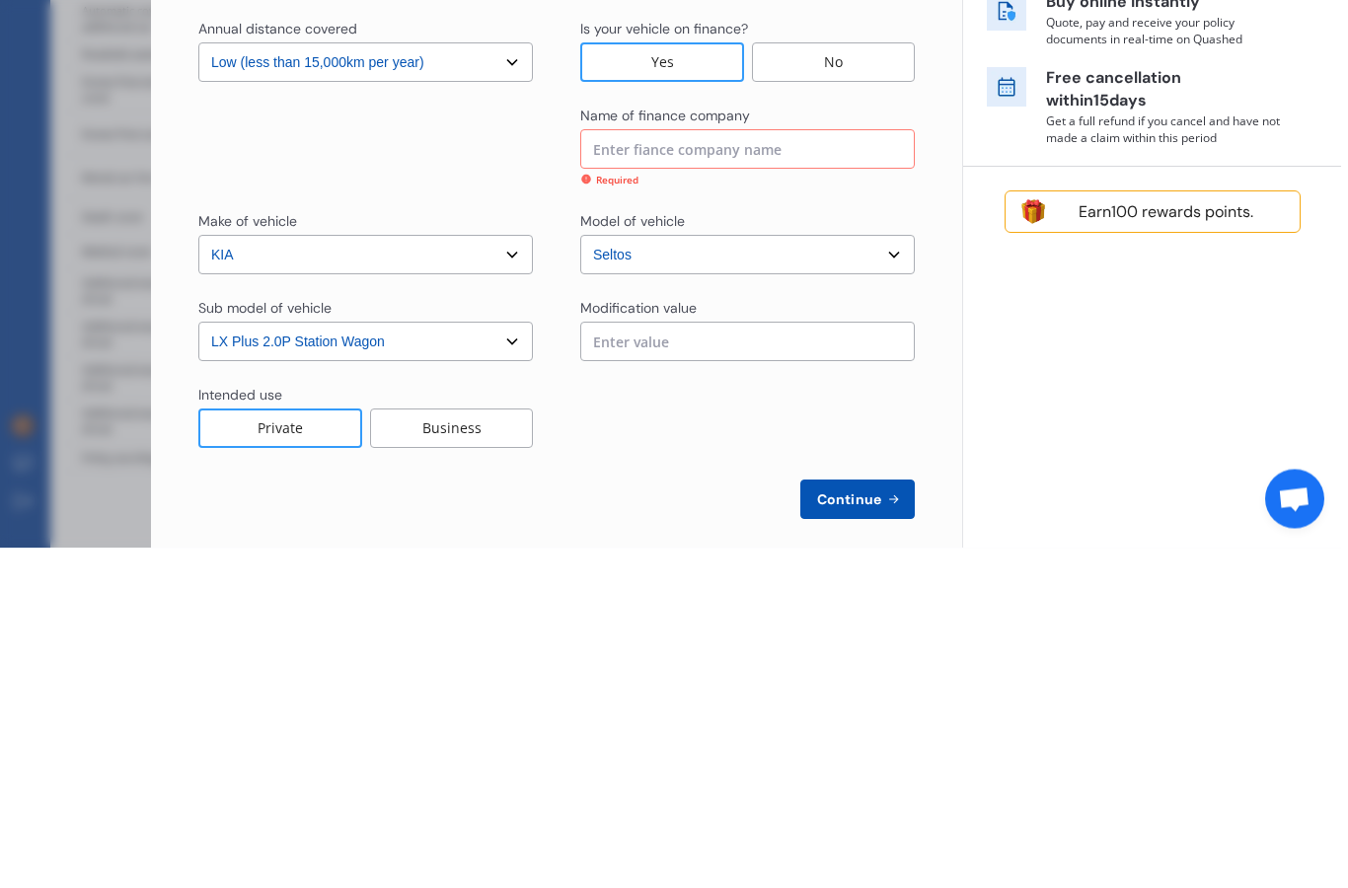
scroll to position [79, 0]
